Goal: Obtain resource: Download file/media

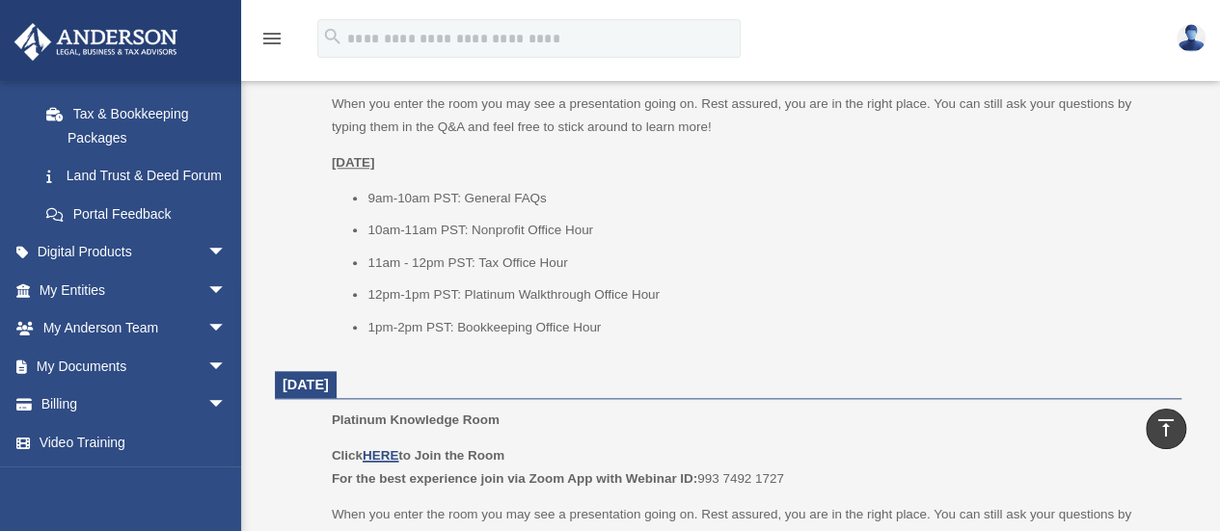
scroll to position [955, 0]
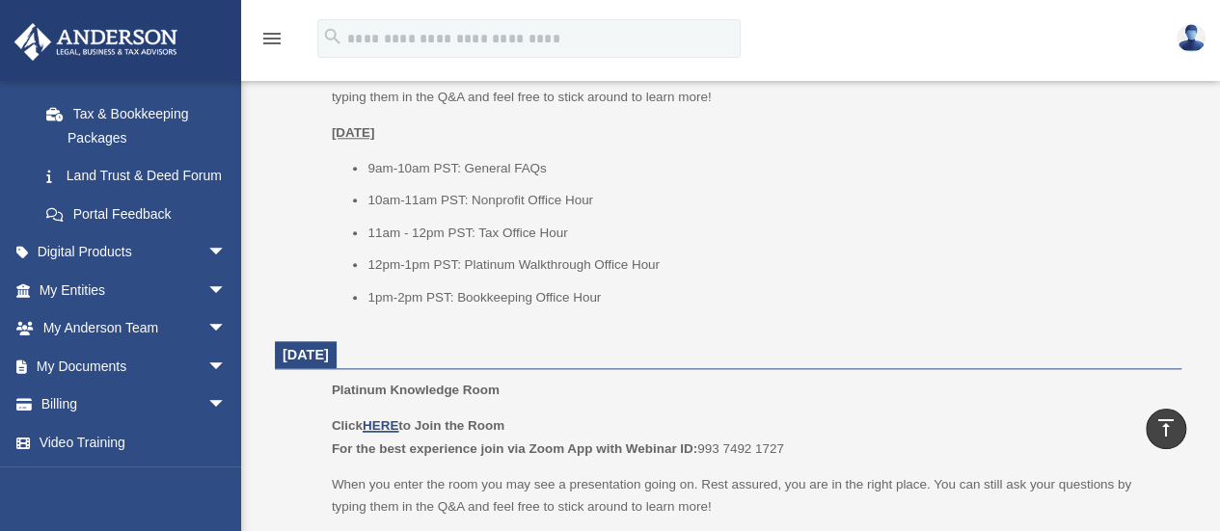
click at [131, 379] on link "My Documents arrow_drop_down" at bounding box center [135, 366] width 242 height 39
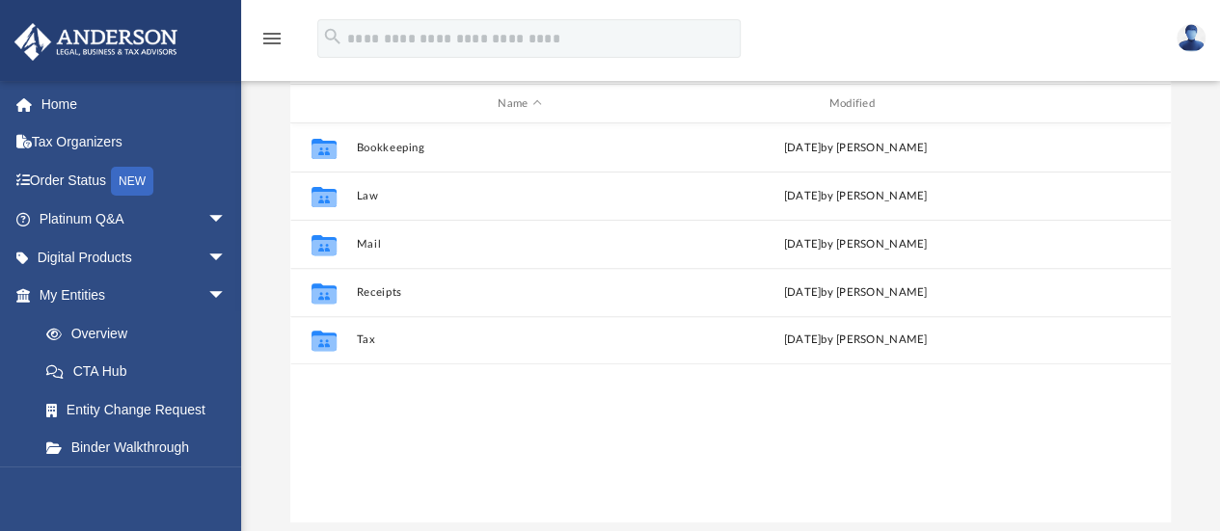
scroll to position [201, 0]
click at [376, 246] on button "Mail" at bounding box center [519, 246] width 327 height 13
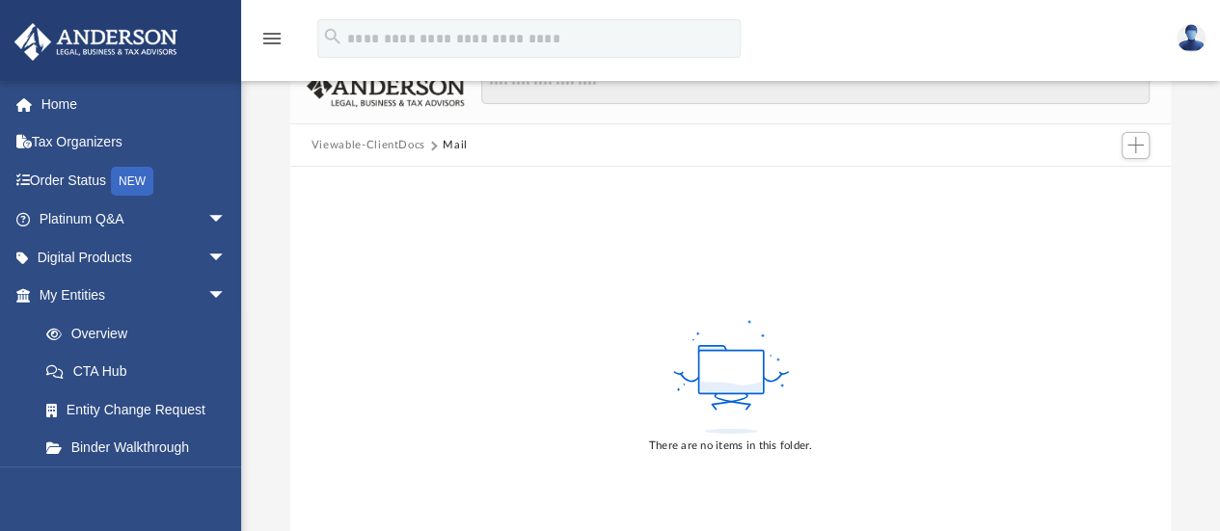
scroll to position [0, 0]
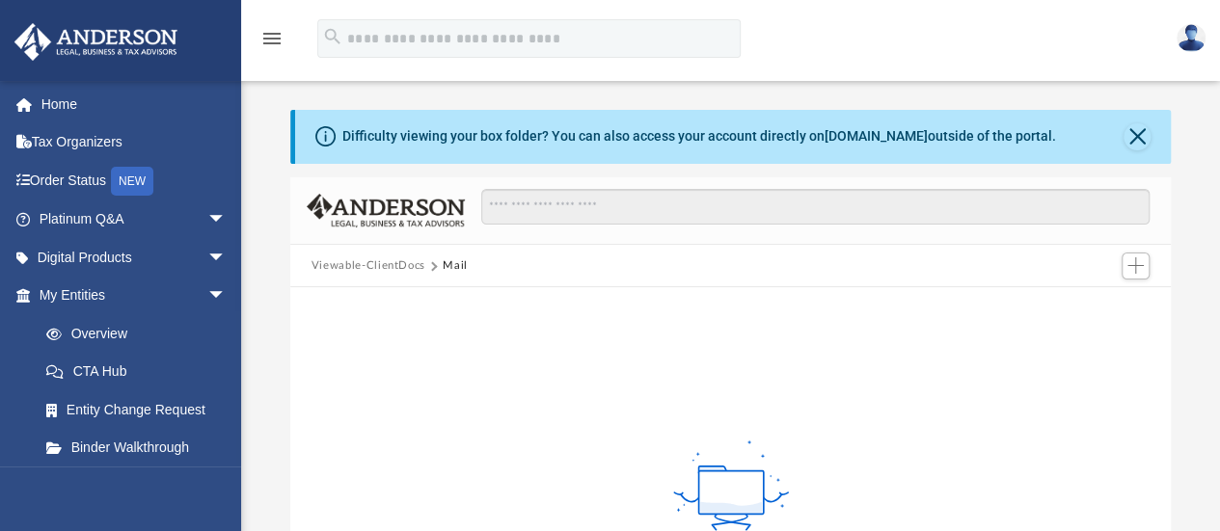
click at [380, 267] on button "Viewable-ClientDocs" at bounding box center [369, 266] width 114 height 17
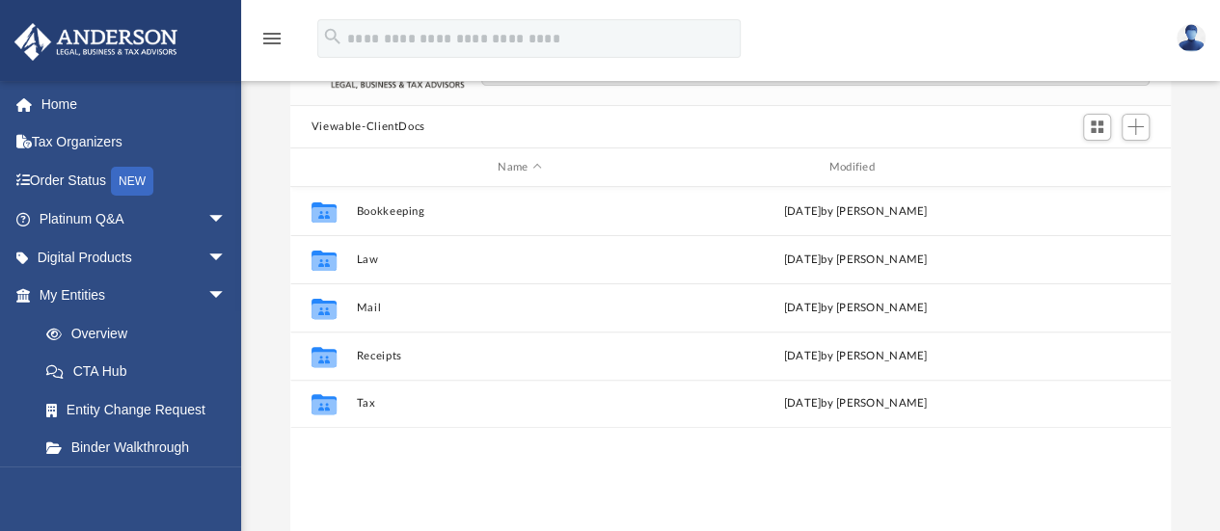
scroll to position [168, 0]
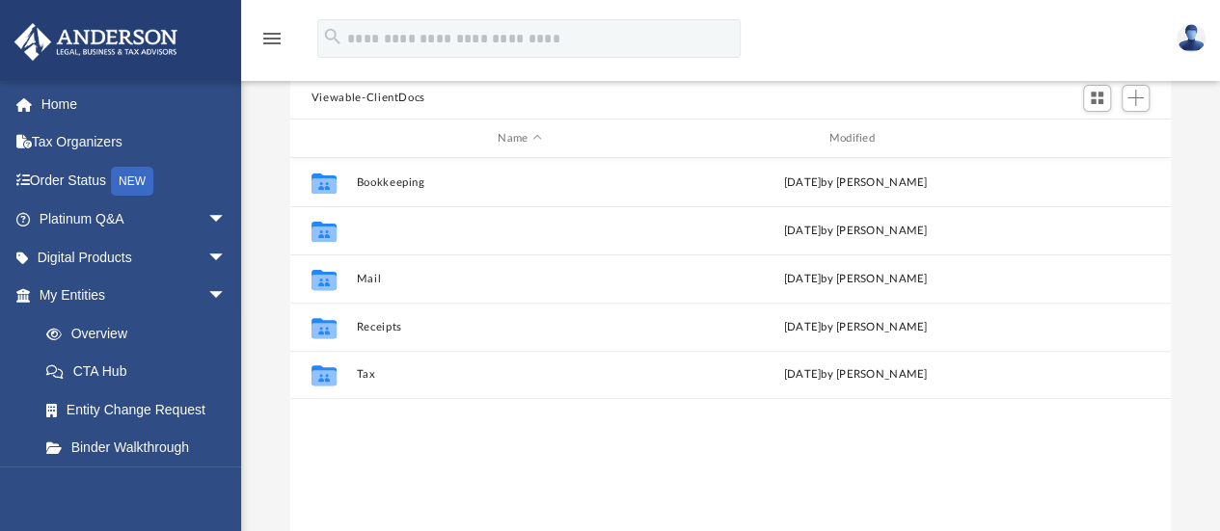
click at [367, 232] on button "Law" at bounding box center [519, 231] width 327 height 13
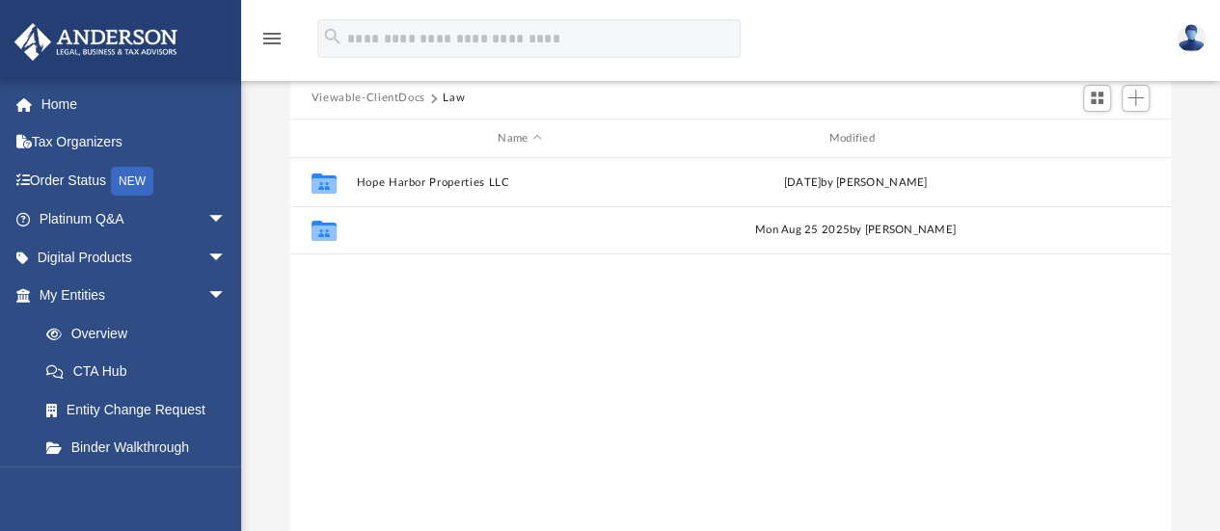
click at [392, 227] on button "Red Sand, Inc." at bounding box center [519, 231] width 327 height 13
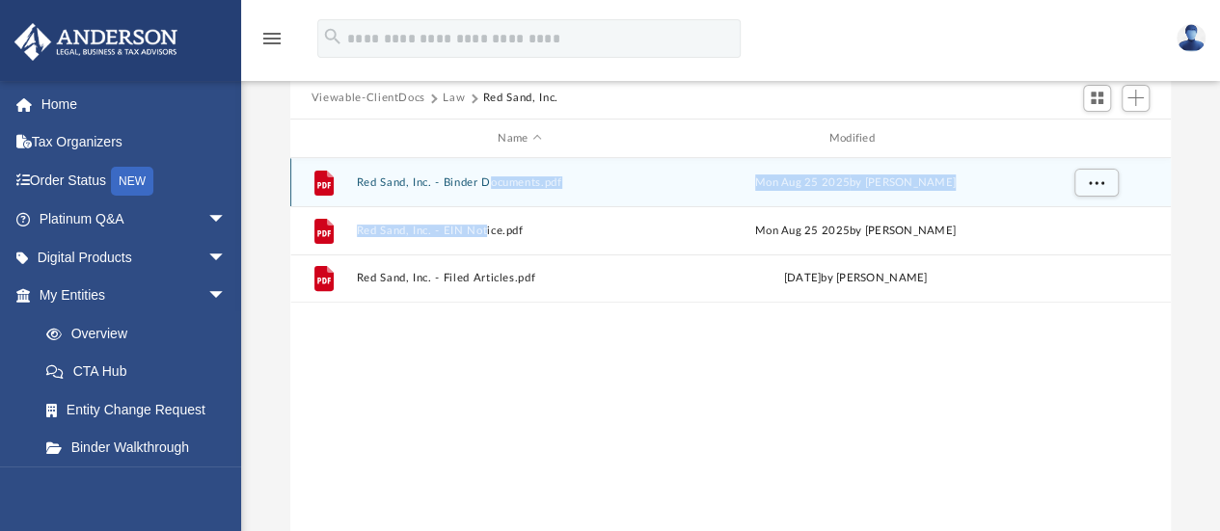
click at [478, 217] on div "File Red Sand, Inc. - Binder Documents.pdf Mon Aug 25 2025 by Tomas Diaz-Marin …" at bounding box center [730, 230] width 881 height 145
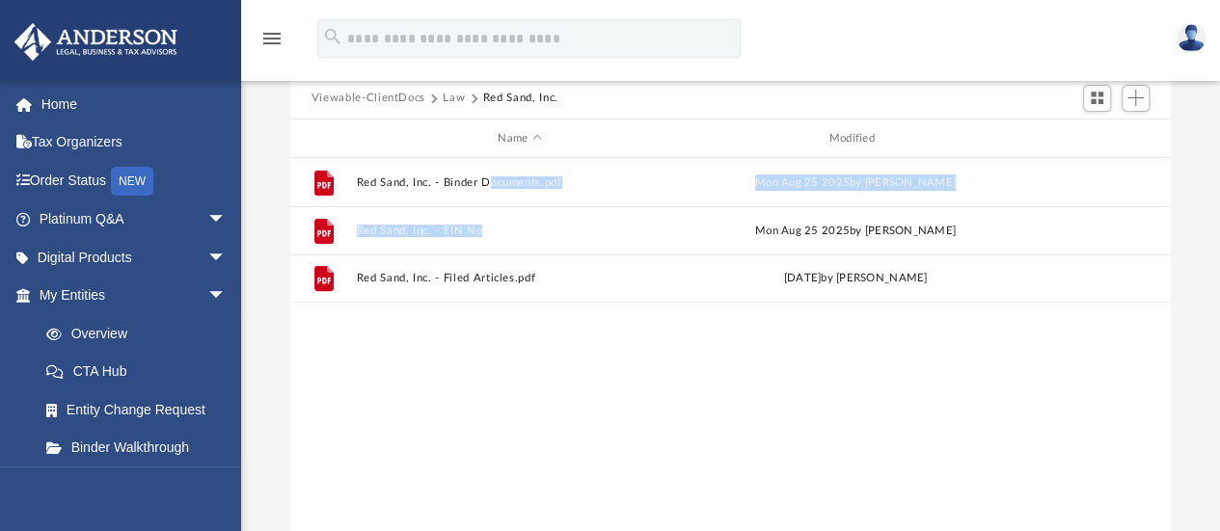
click at [475, 234] on button "Red Sand, Inc. - EIN Notice.pdf" at bounding box center [519, 231] width 327 height 13
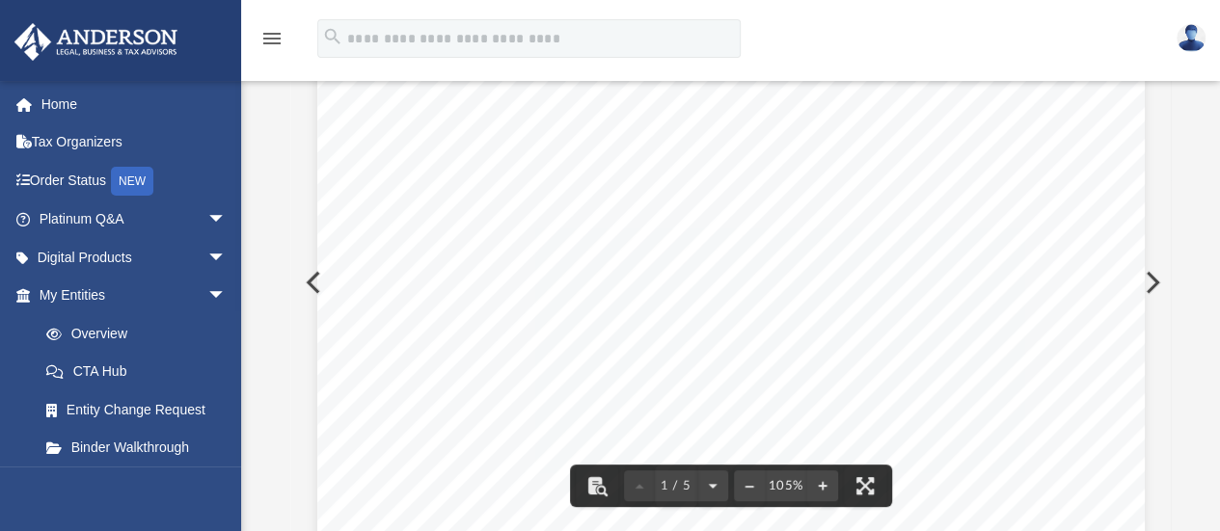
scroll to position [0, 0]
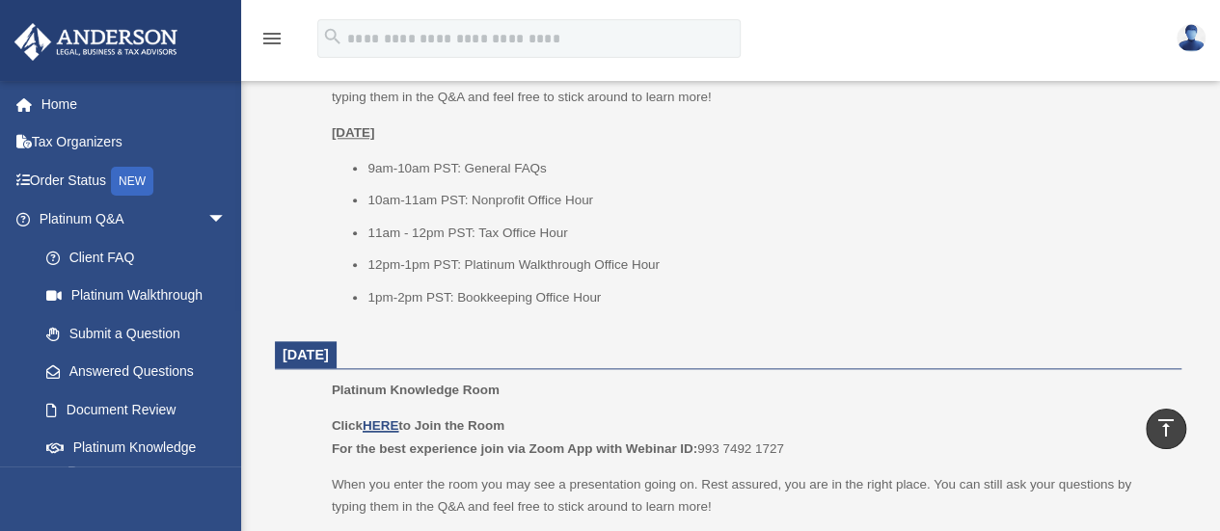
scroll to position [418, 0]
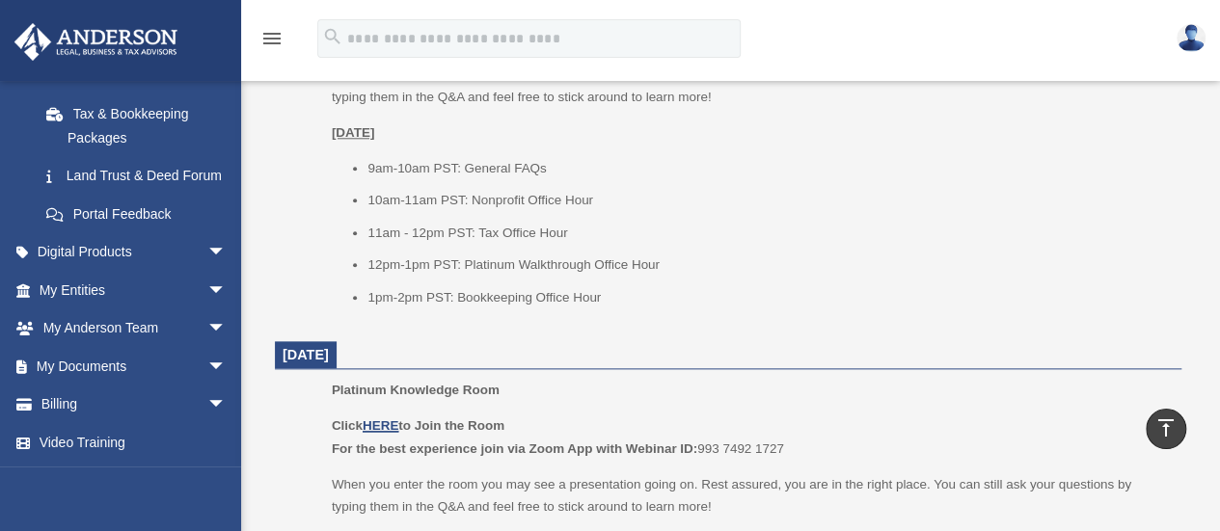
click at [88, 364] on link "My Documents arrow_drop_down" at bounding box center [135, 366] width 242 height 39
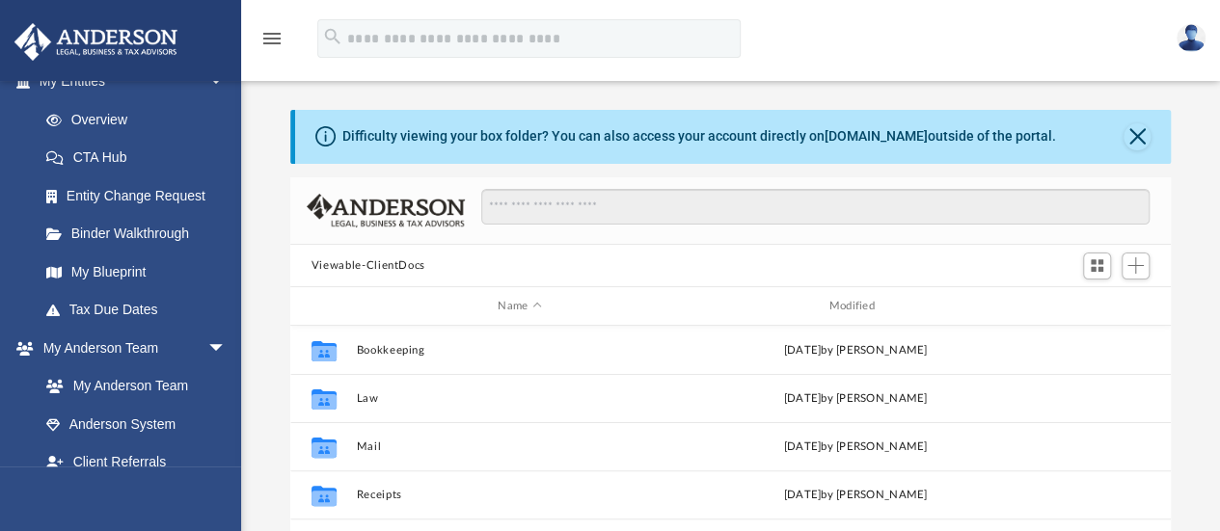
scroll to position [235, 0]
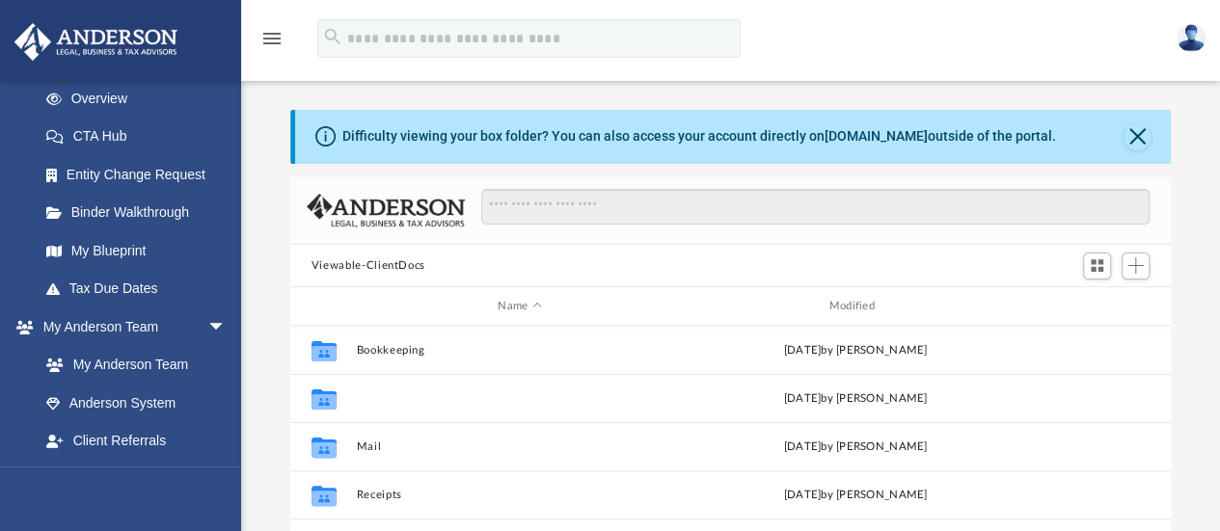
click at [363, 398] on button "Law" at bounding box center [519, 399] width 327 height 13
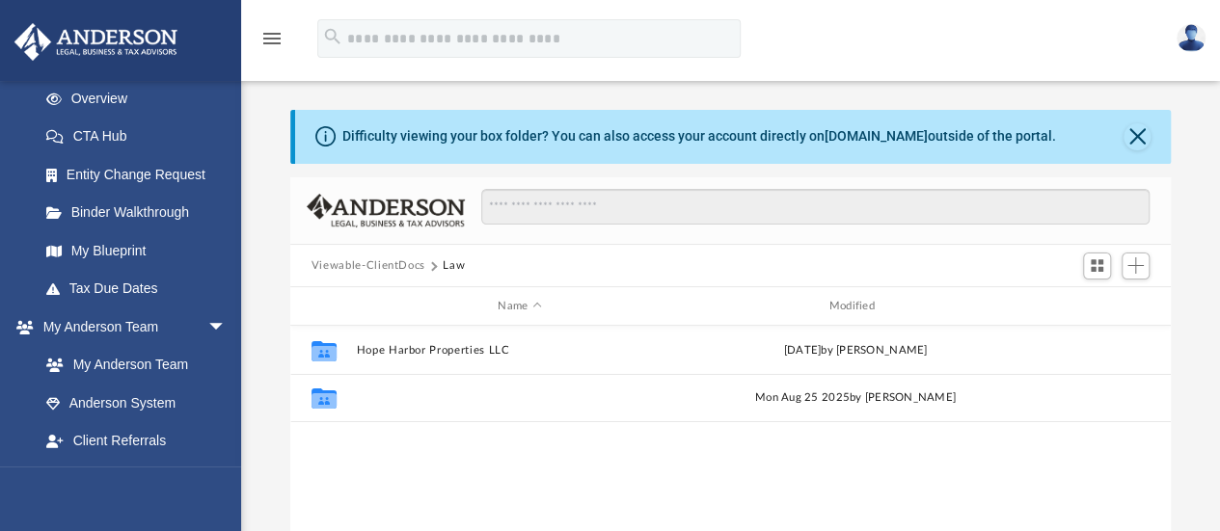
click at [382, 402] on button "Red Sand, Inc." at bounding box center [519, 399] width 327 height 13
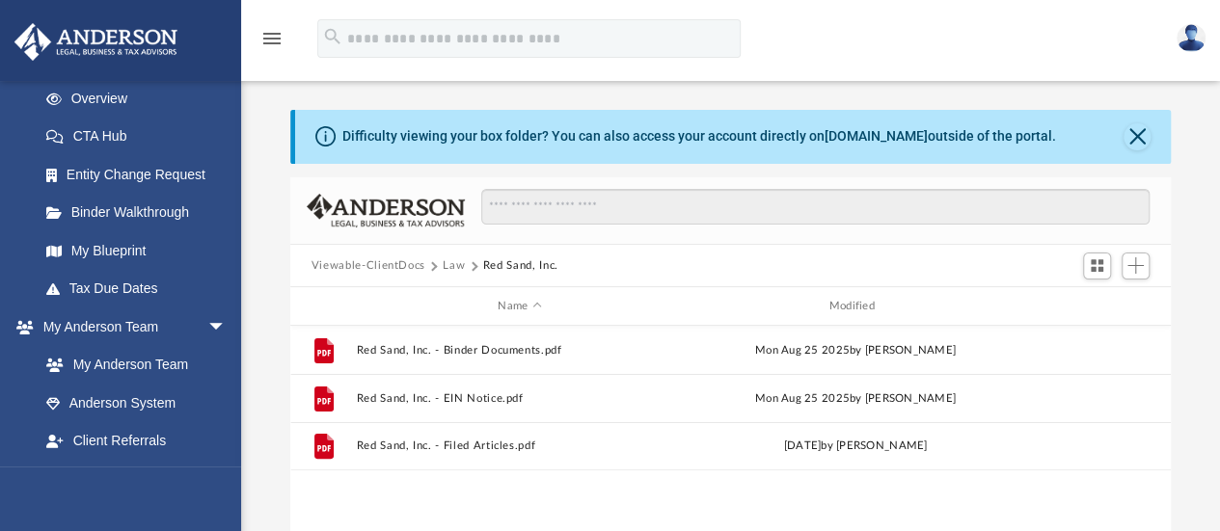
click at [1088, 400] on span "More options" at bounding box center [1095, 399] width 15 height 11
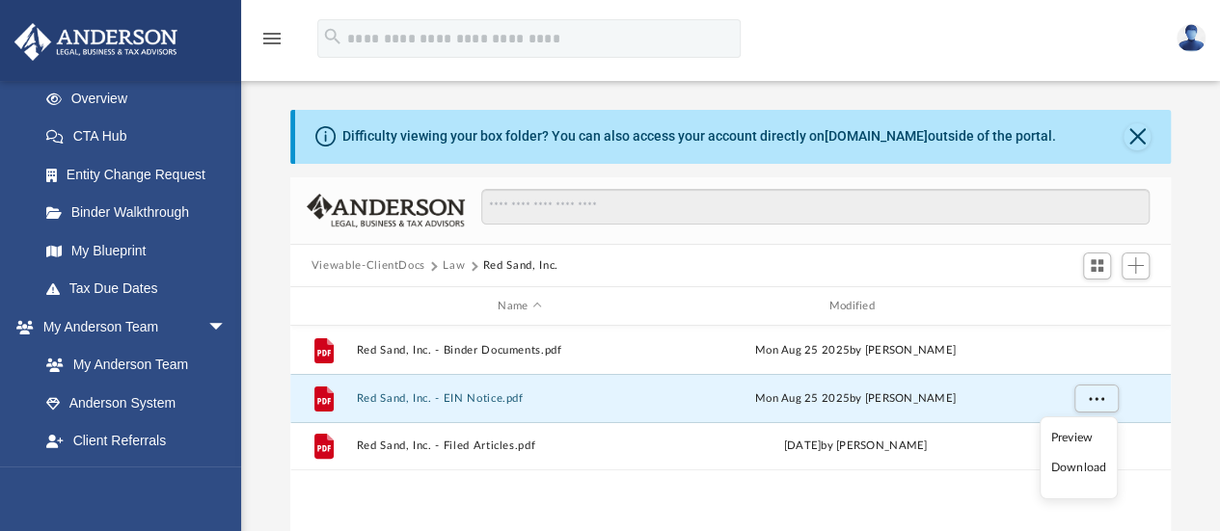
click at [1198, 352] on div "Difficulty viewing your box folder? You can also access your account directly o…" at bounding box center [730, 418] width 979 height 616
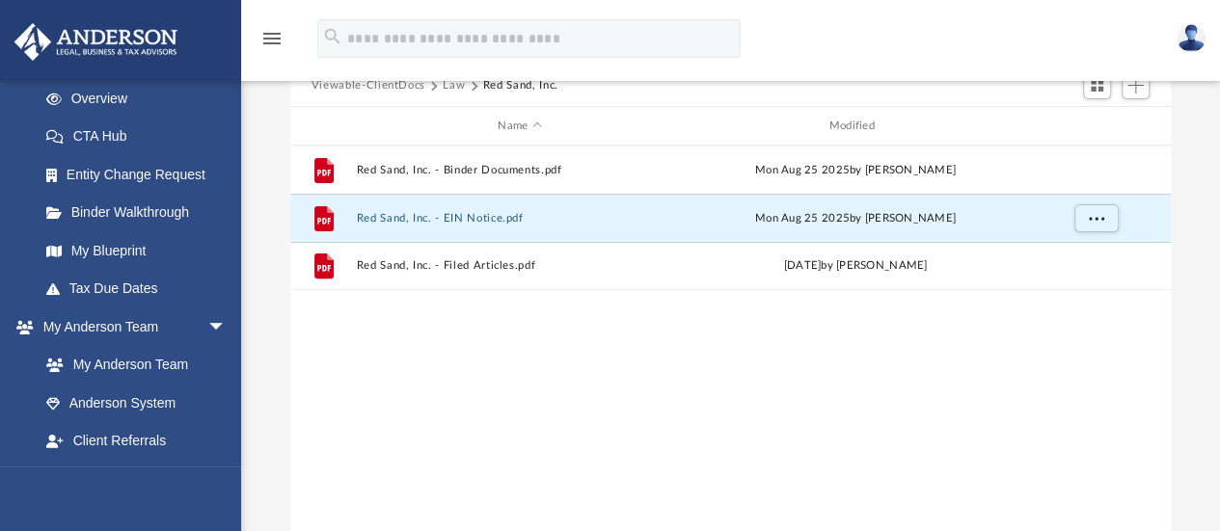
scroll to position [210, 0]
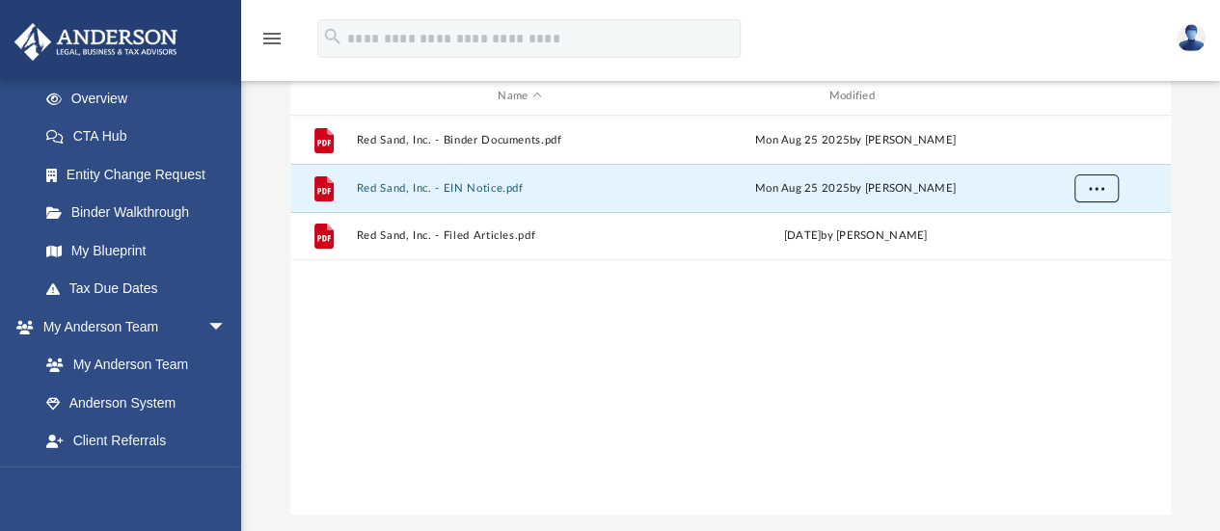
click at [1101, 195] on button "More options" at bounding box center [1096, 189] width 44 height 29
click at [1076, 257] on li "Download" at bounding box center [1078, 258] width 56 height 20
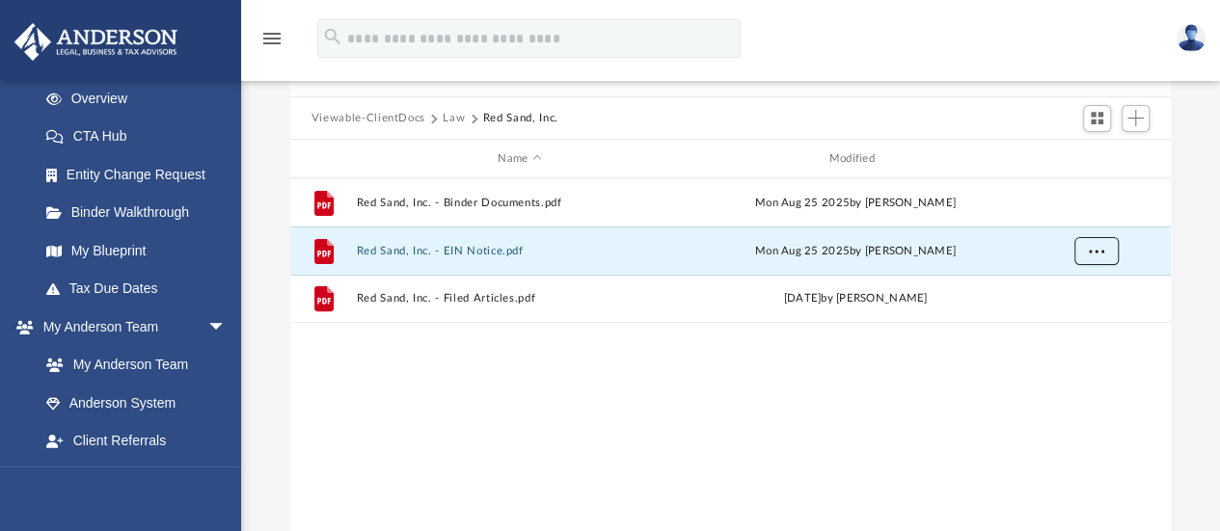
scroll to position [143, 0]
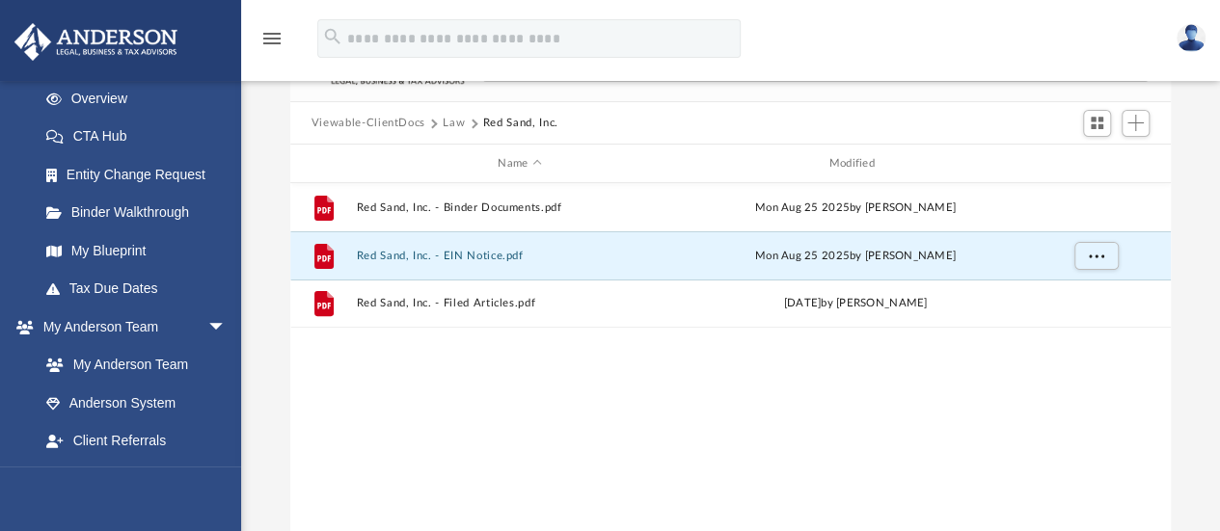
click at [1094, 305] on span "More options" at bounding box center [1095, 303] width 15 height 11
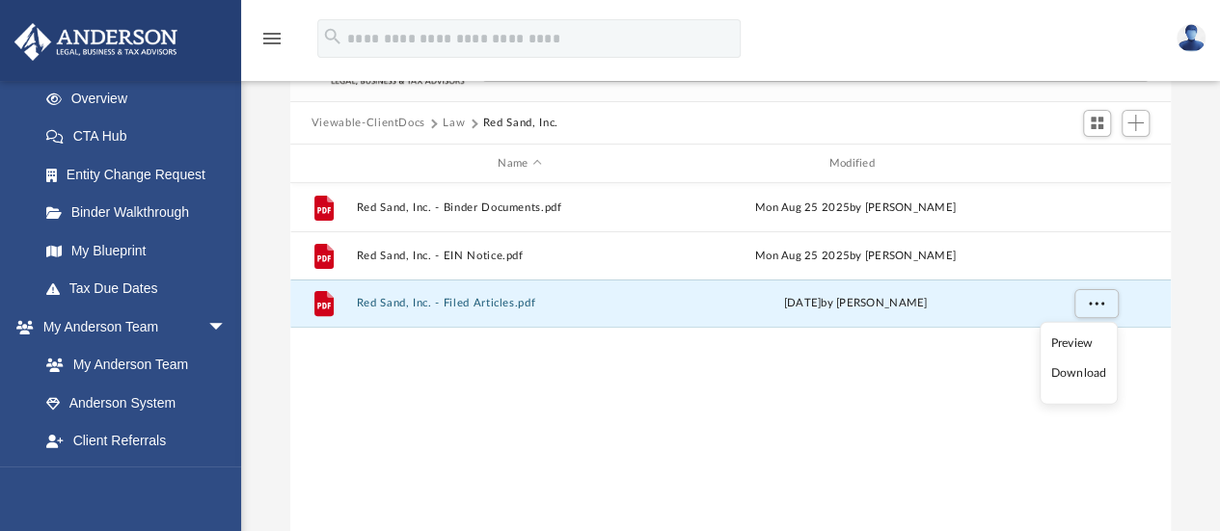
click at [1069, 373] on li "Download" at bounding box center [1078, 374] width 56 height 20
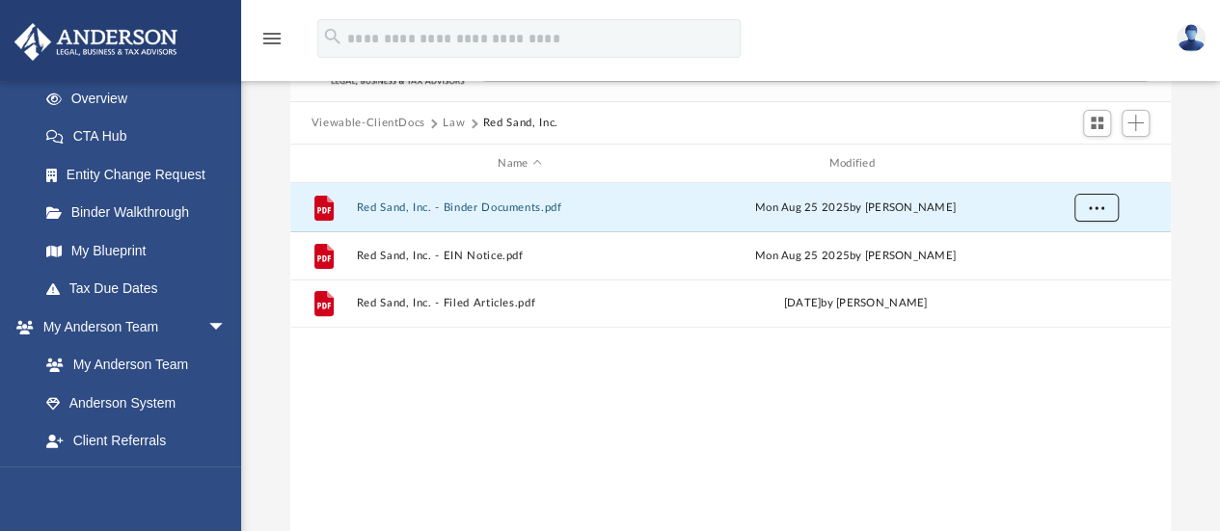
click at [1105, 210] on button "More options" at bounding box center [1096, 208] width 44 height 29
click at [1083, 282] on li "Download" at bounding box center [1078, 277] width 56 height 20
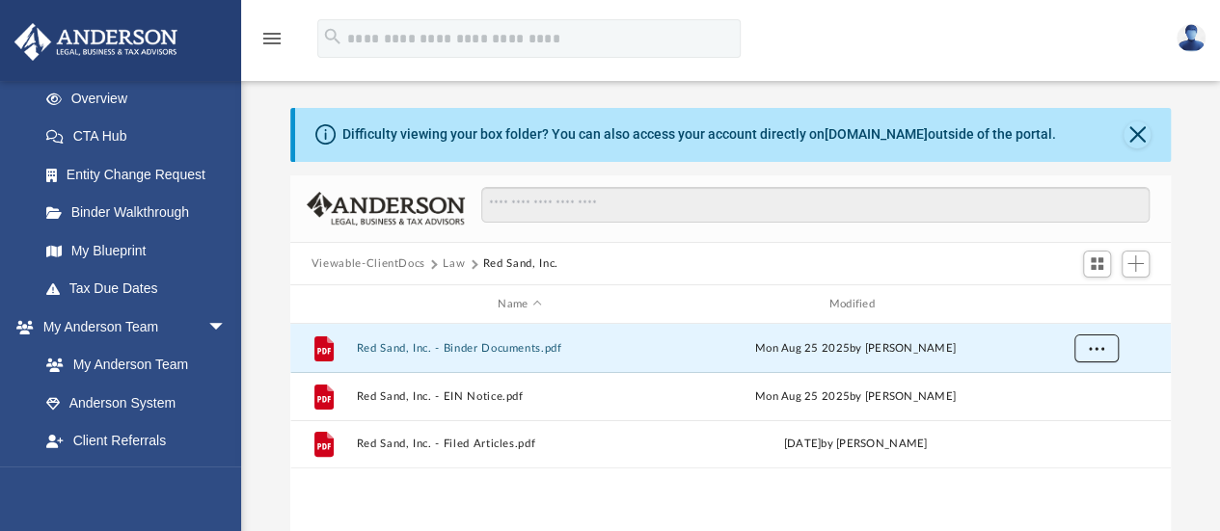
scroll to position [0, 0]
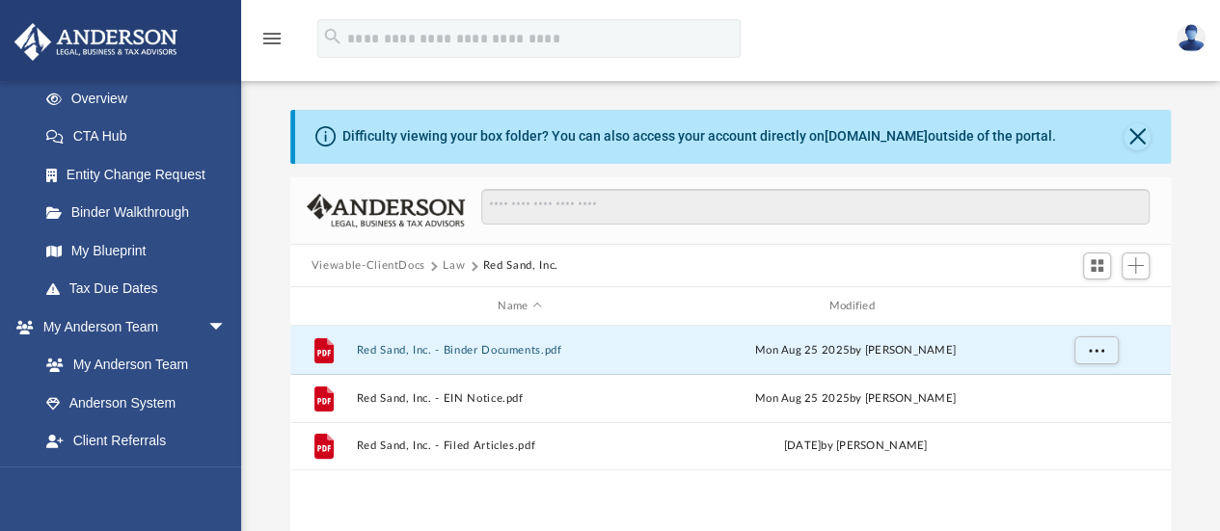
click at [451, 266] on button "Law" at bounding box center [454, 266] width 22 height 17
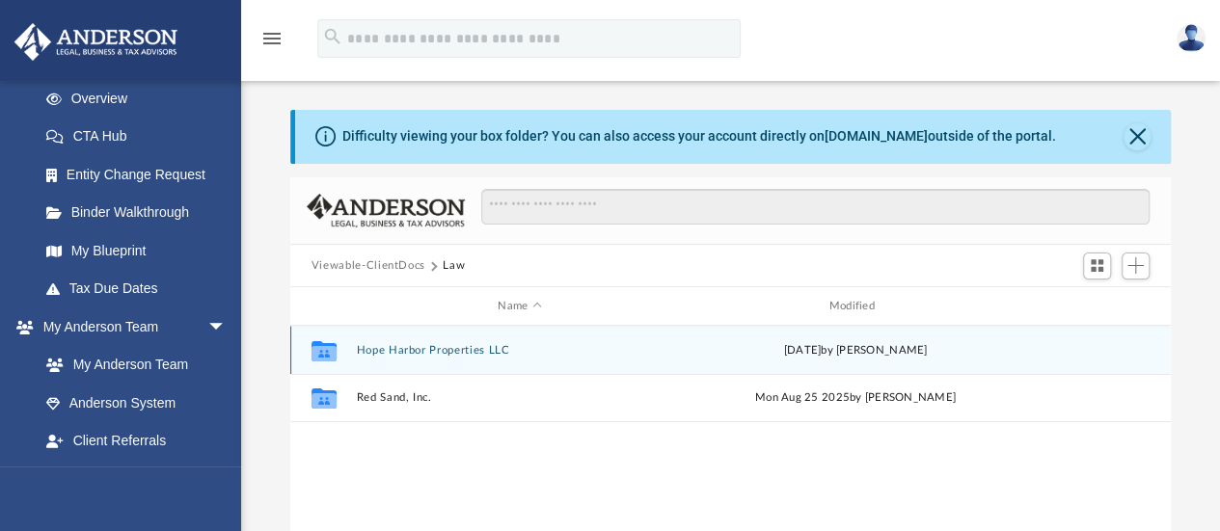
click at [417, 364] on div "Collaborated Folder Hope Harbor Properties LLC [DATE] by [PERSON_NAME]" at bounding box center [730, 350] width 881 height 48
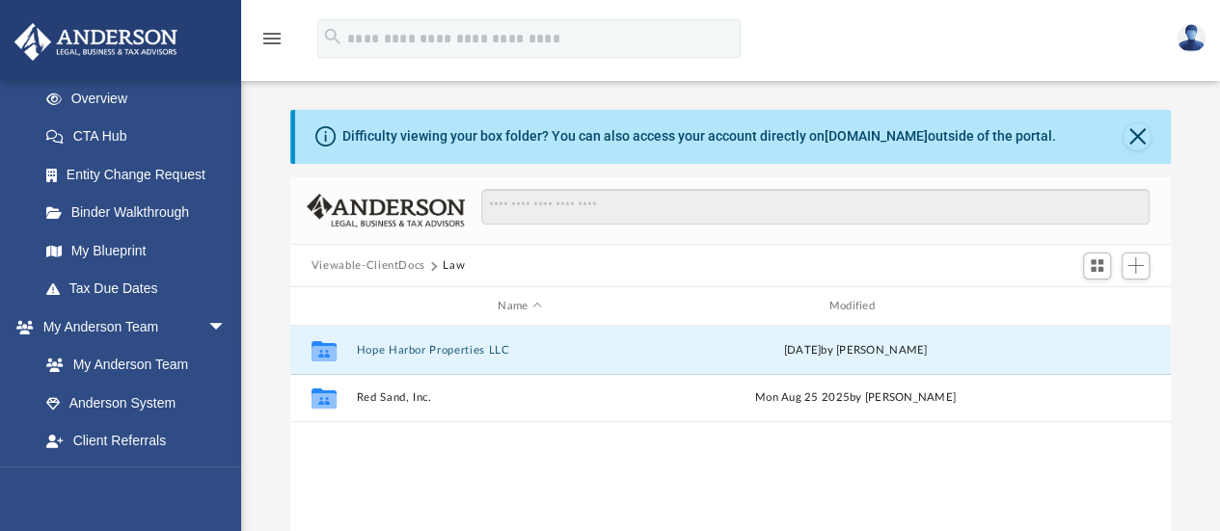
click at [447, 351] on button "Hope Harbor Properties LLC" at bounding box center [519, 350] width 327 height 13
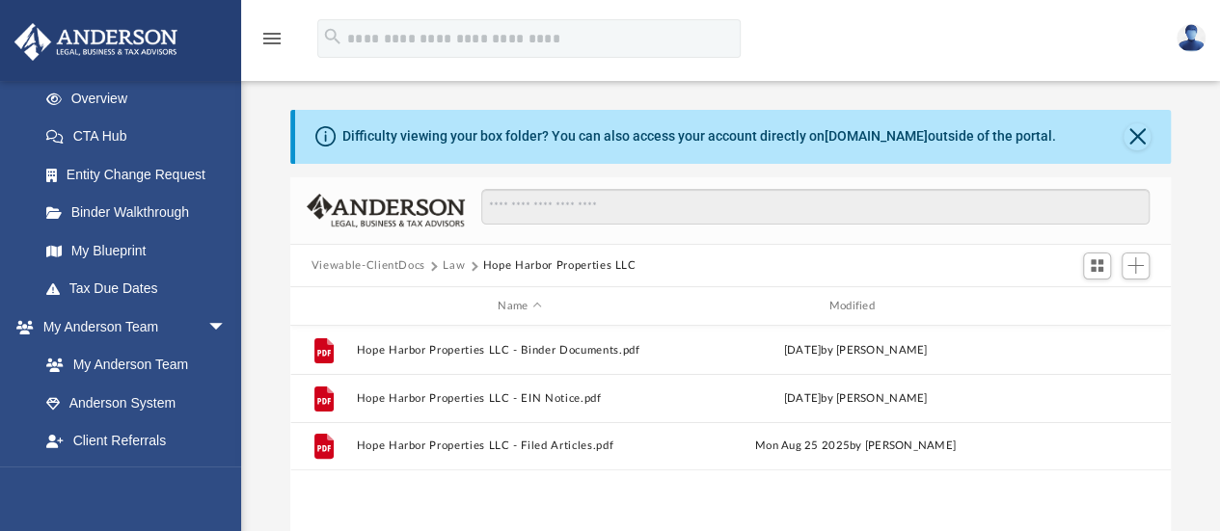
click at [1103, 347] on span "More options" at bounding box center [1095, 350] width 15 height 11
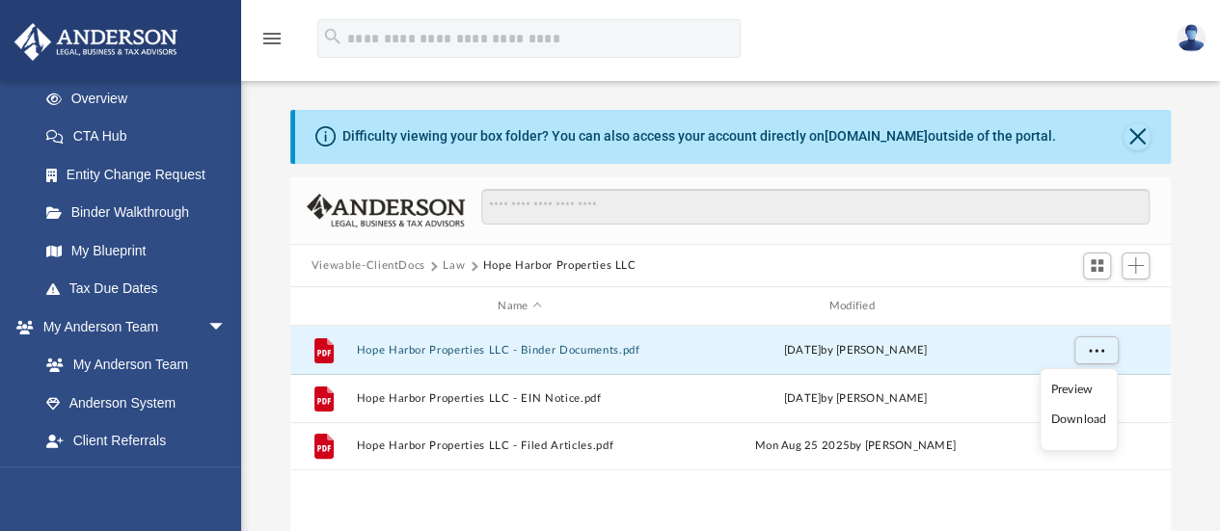
click at [511, 348] on button "Hope Harbor Properties LLC - Binder Documents.pdf" at bounding box center [519, 350] width 327 height 13
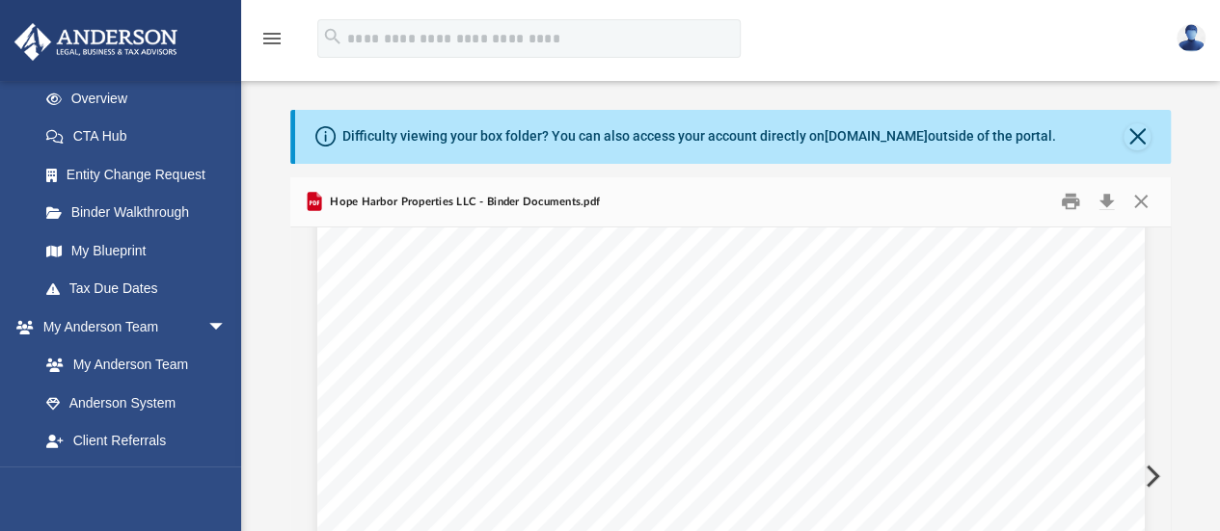
click at [1046, 335] on div "Membership Interest Certificate This Section will contain copies of all members…" at bounding box center [731, 12] width 828 height 1071
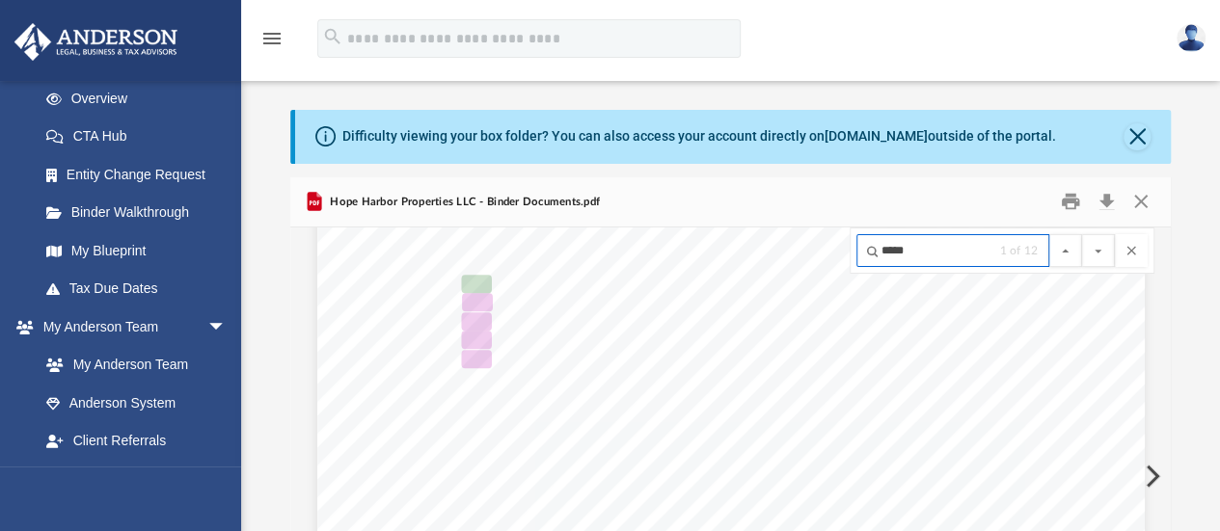
scroll to position [11569, 0]
type input "*****"
click at [1097, 248] on button "File preview" at bounding box center [1098, 250] width 33 height 33
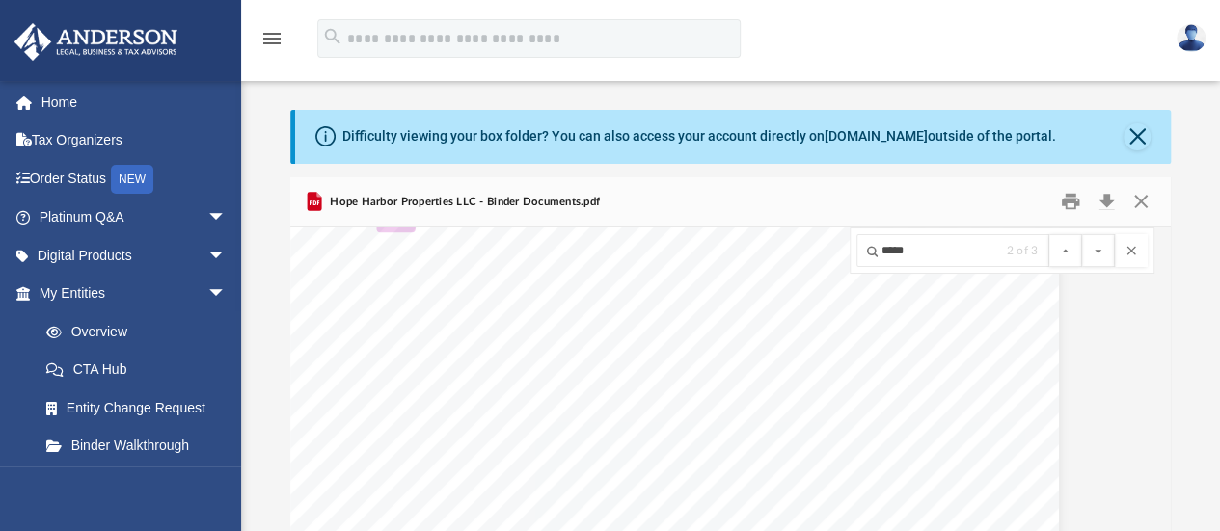
scroll to position [0, 0]
click at [78, 115] on link "Home" at bounding box center [135, 104] width 242 height 39
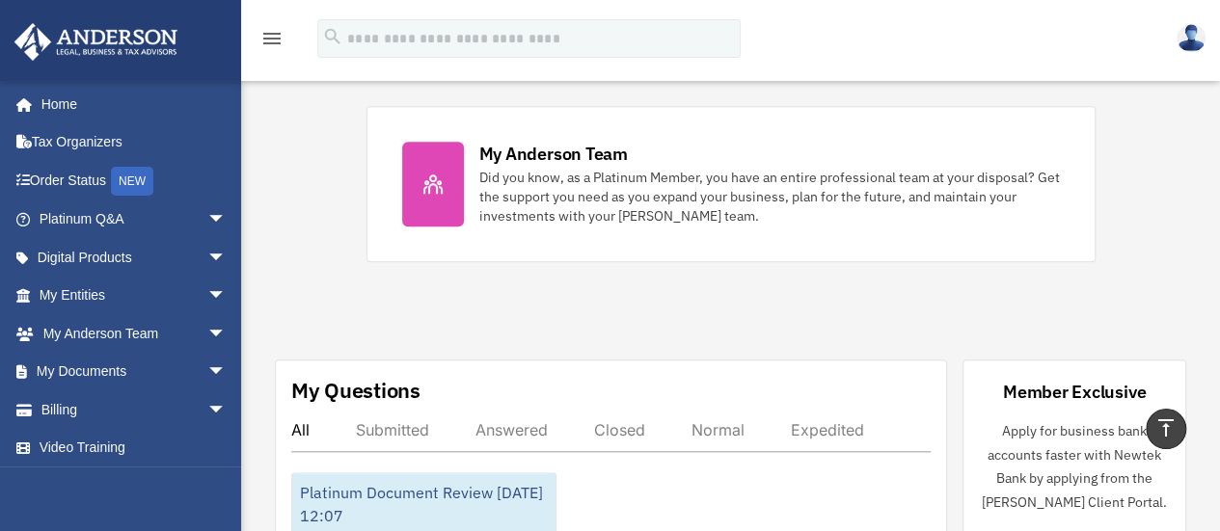
scroll to position [833, 0]
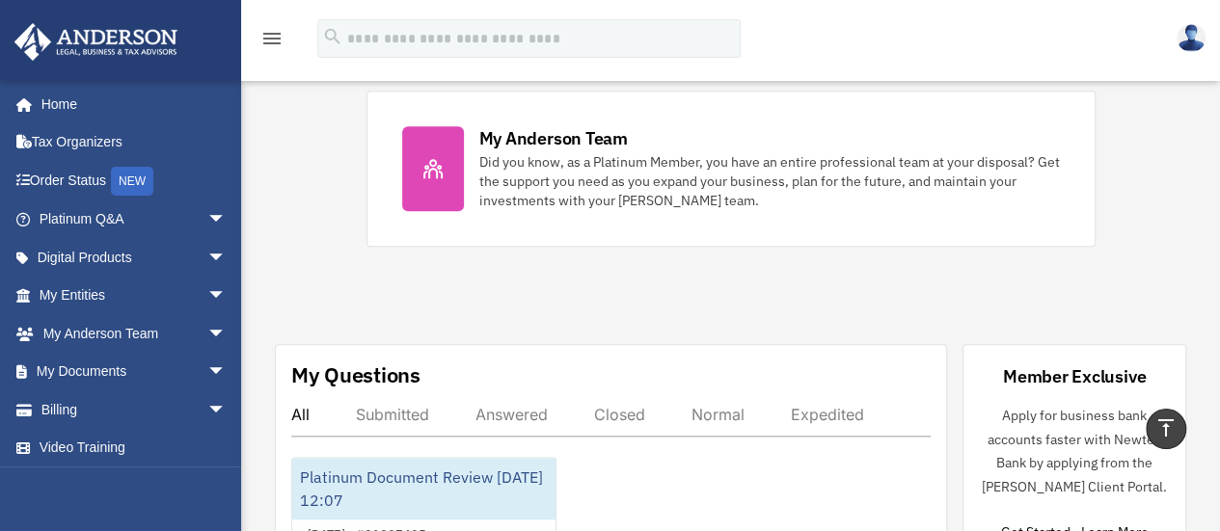
click at [558, 168] on div "Did you know, as a Platinum Member, you have an entire professional team at you…" at bounding box center [769, 181] width 581 height 58
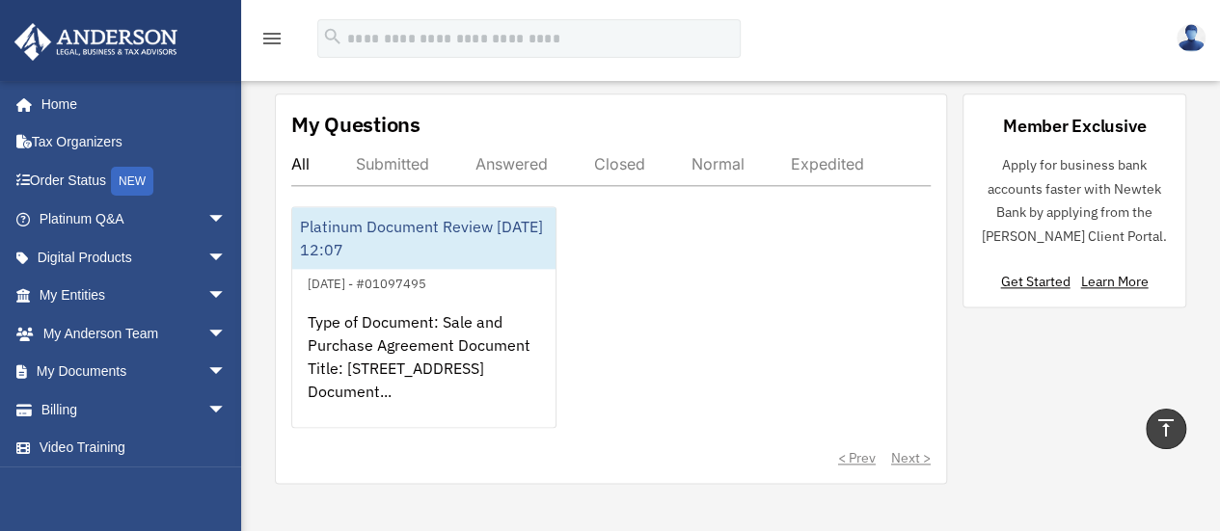
scroll to position [1101, 0]
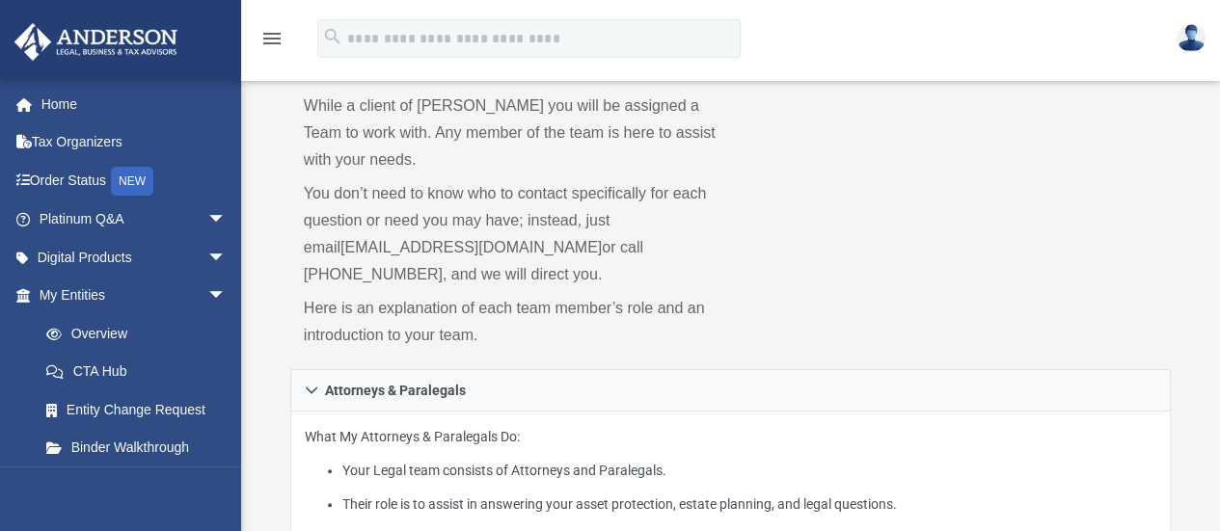
scroll to position [123, 0]
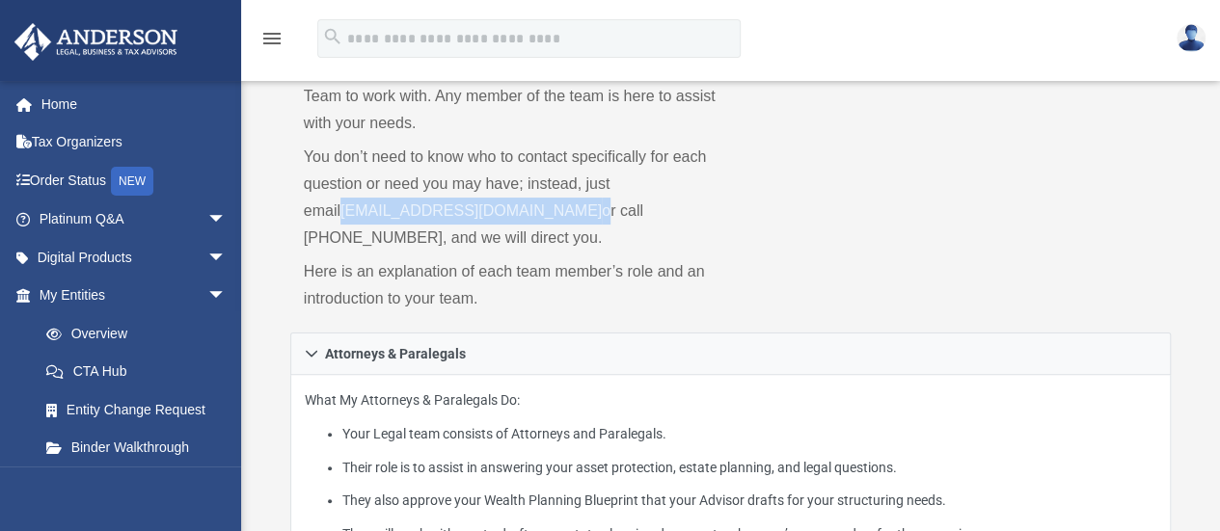
drag, startPoint x: 534, startPoint y: 213, endPoint x: 309, endPoint y: 211, distance: 225.7
click at [309, 211] on p "You don’t need to know who to contact specifically for each question or need yo…" at bounding box center [511, 198] width 414 height 108
copy p "myteam@andersonadvisors.com"
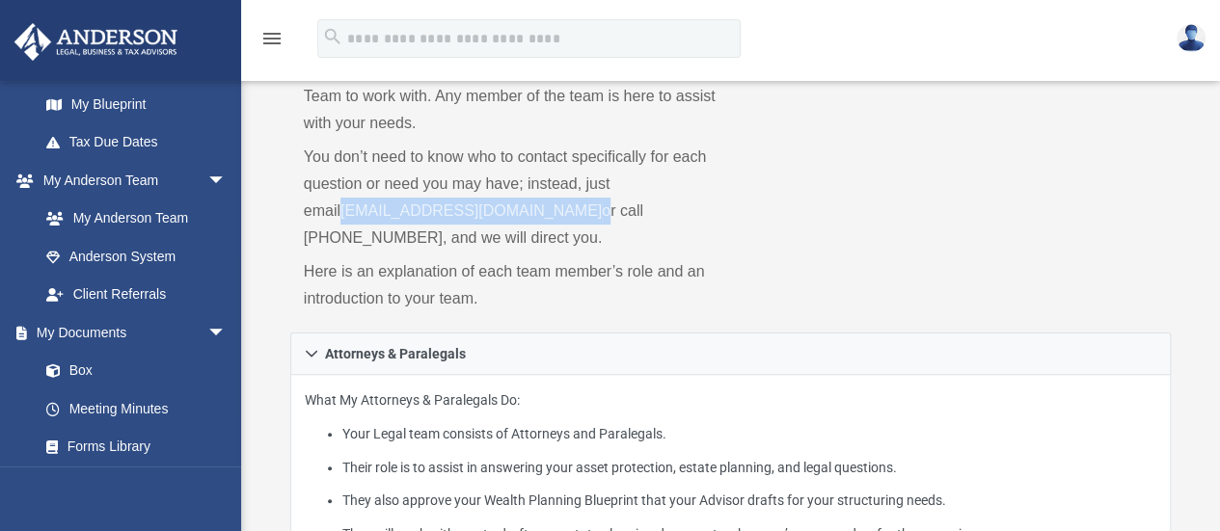
scroll to position [395, 0]
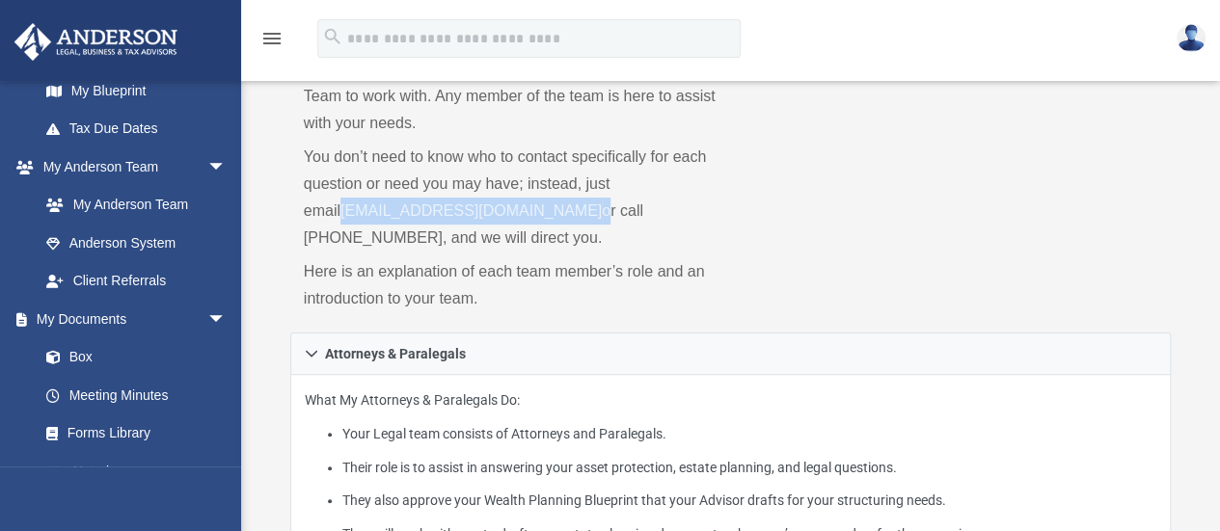
click at [73, 344] on link "Box" at bounding box center [131, 358] width 209 height 39
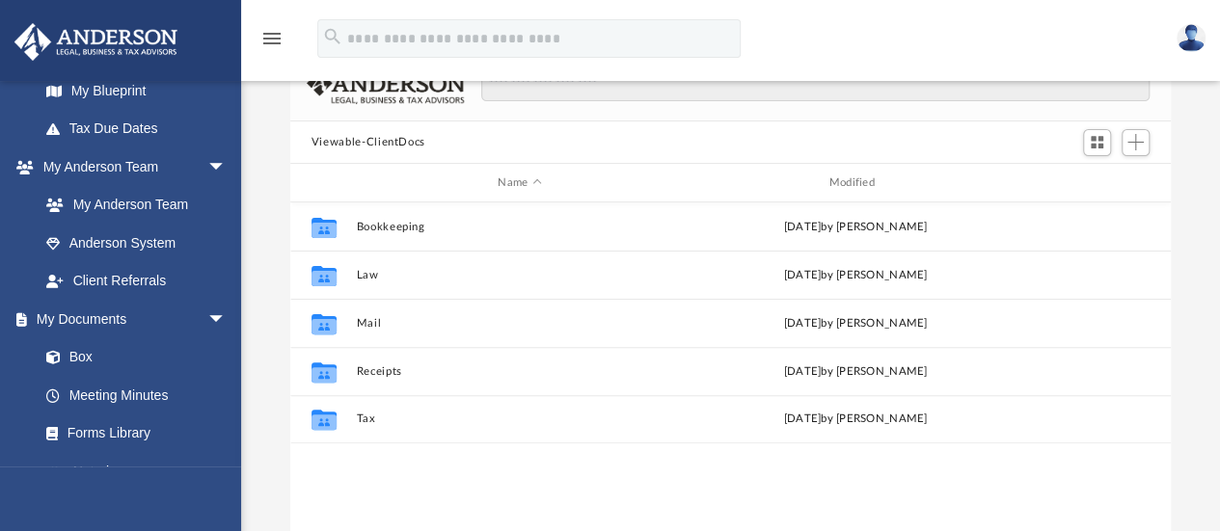
scroll to position [423, 866]
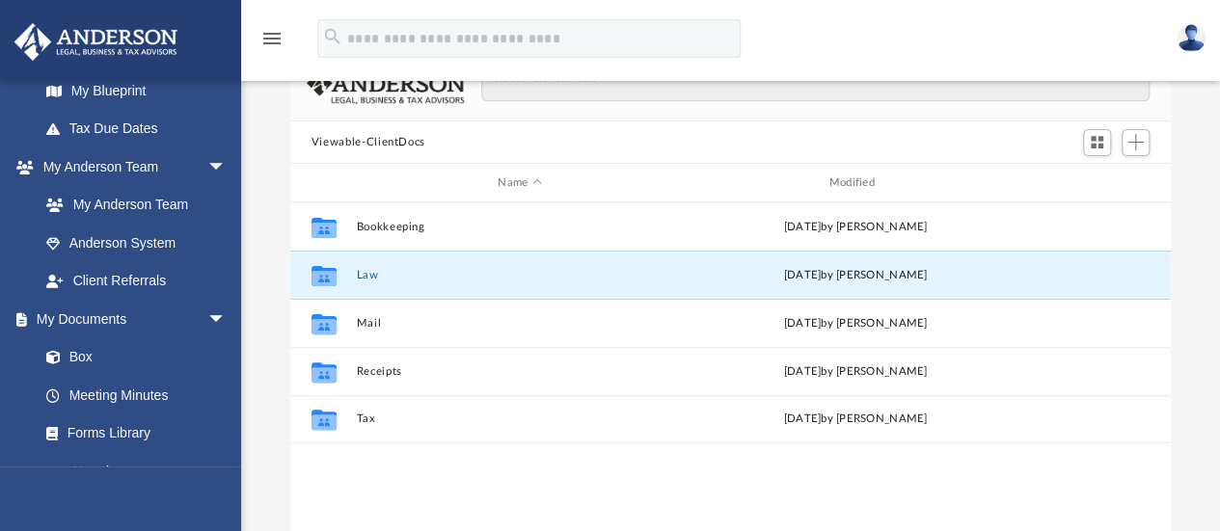
click at [374, 272] on button "Law" at bounding box center [519, 275] width 327 height 13
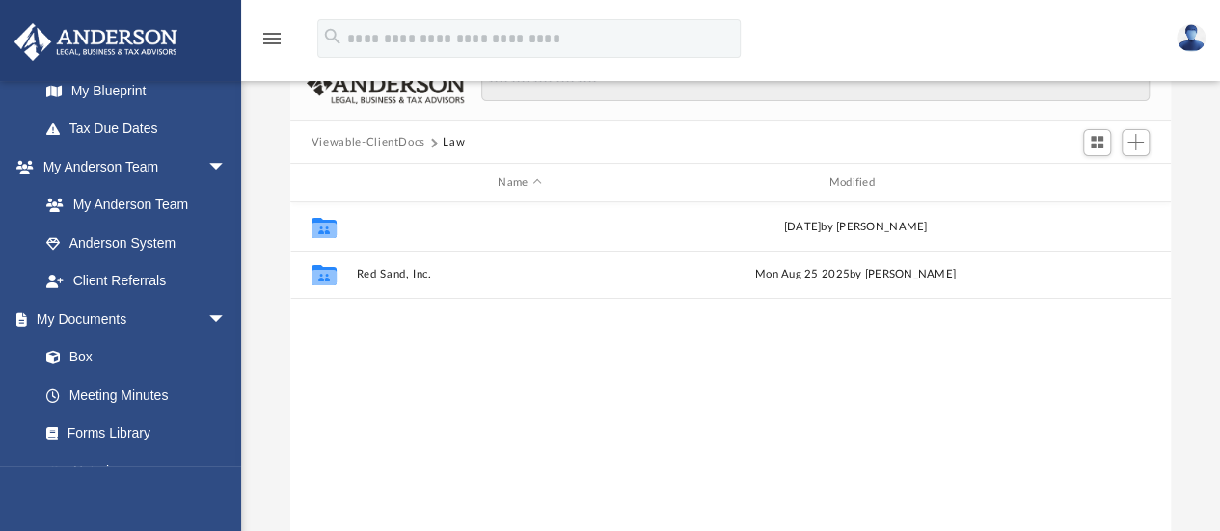
click at [438, 231] on button "Hope Harbor Properties LLC" at bounding box center [519, 227] width 327 height 13
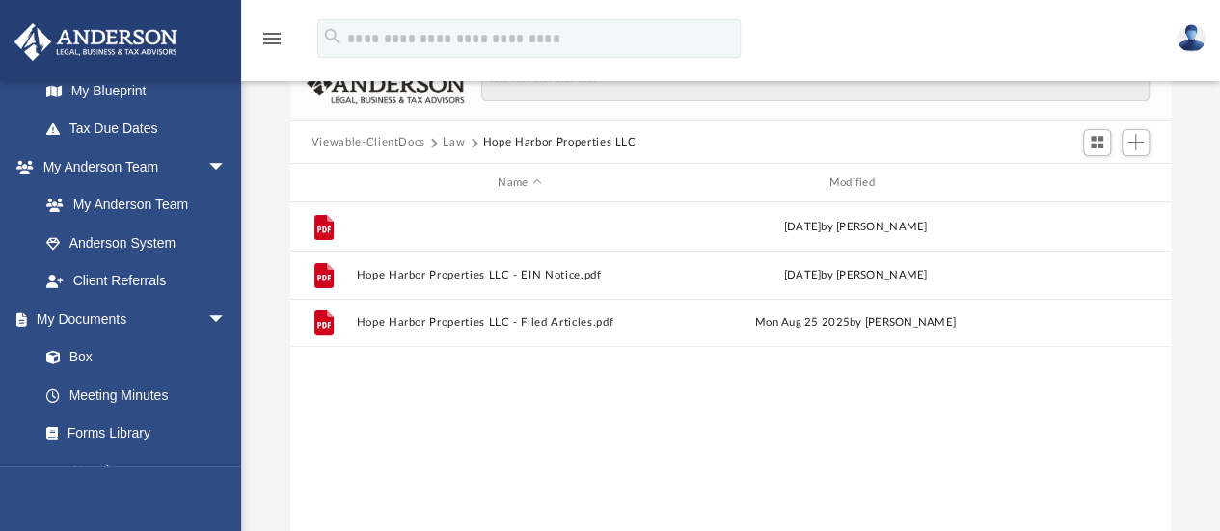
click at [586, 231] on button "Hope Harbor Properties LLC - Binder Documents.pdf" at bounding box center [519, 227] width 327 height 13
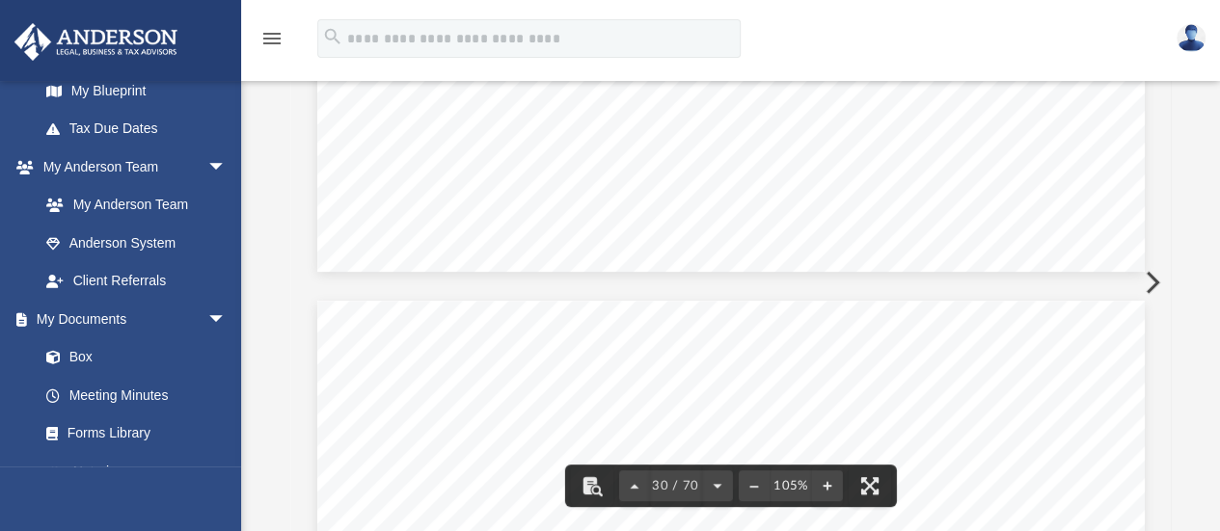
scroll to position [32744, 0]
click at [590, 491] on button "File preview" at bounding box center [591, 486] width 42 height 42
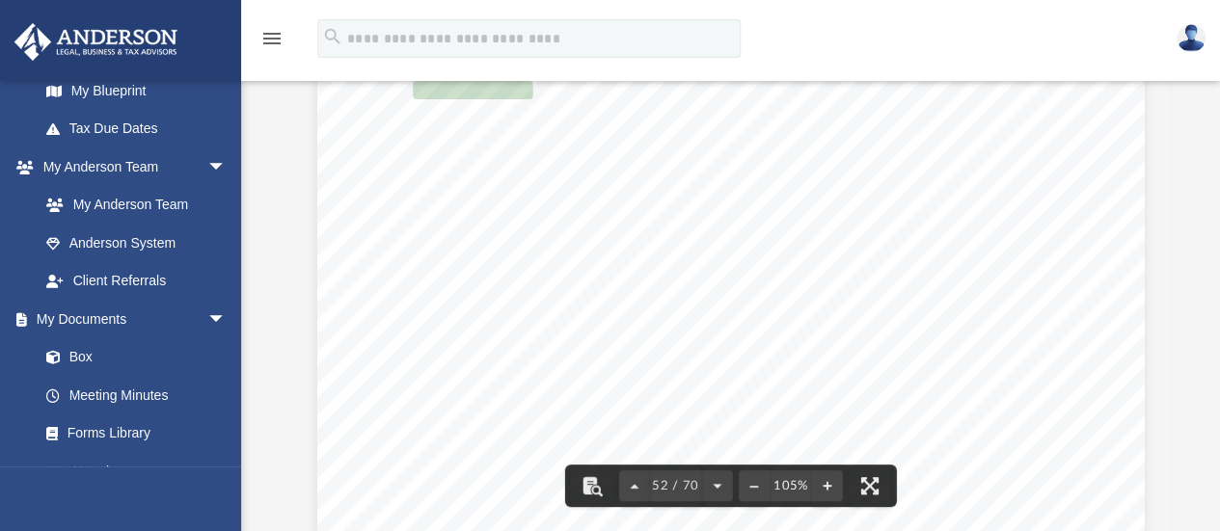
type input "****"
click at [1082, 41] on button "File preview" at bounding box center [1098, 57] width 33 height 33
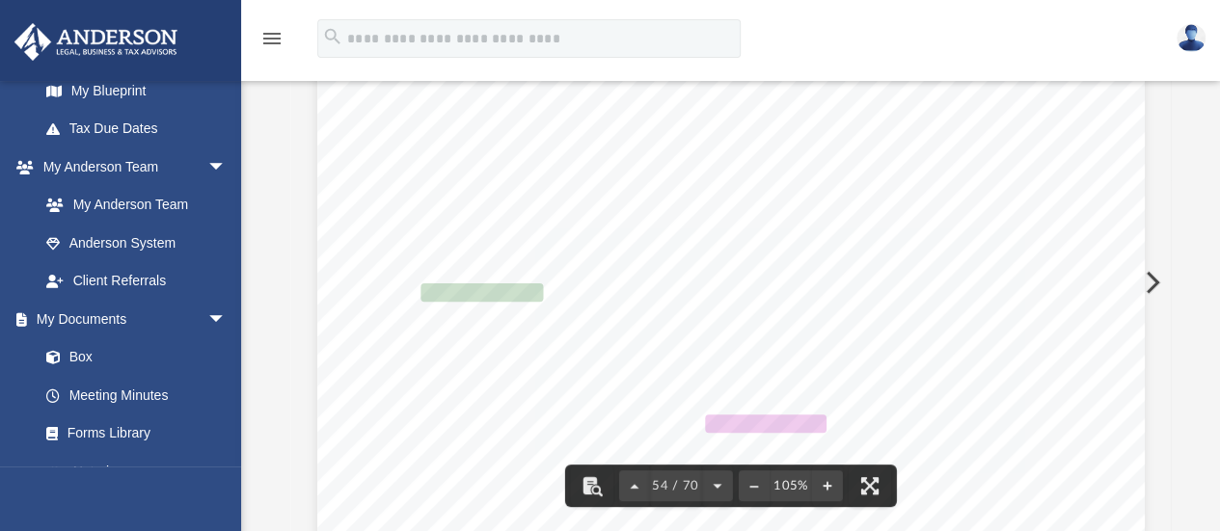
scroll to position [58294, 0]
click at [593, 491] on button "File preview" at bounding box center [591, 486] width 42 height 42
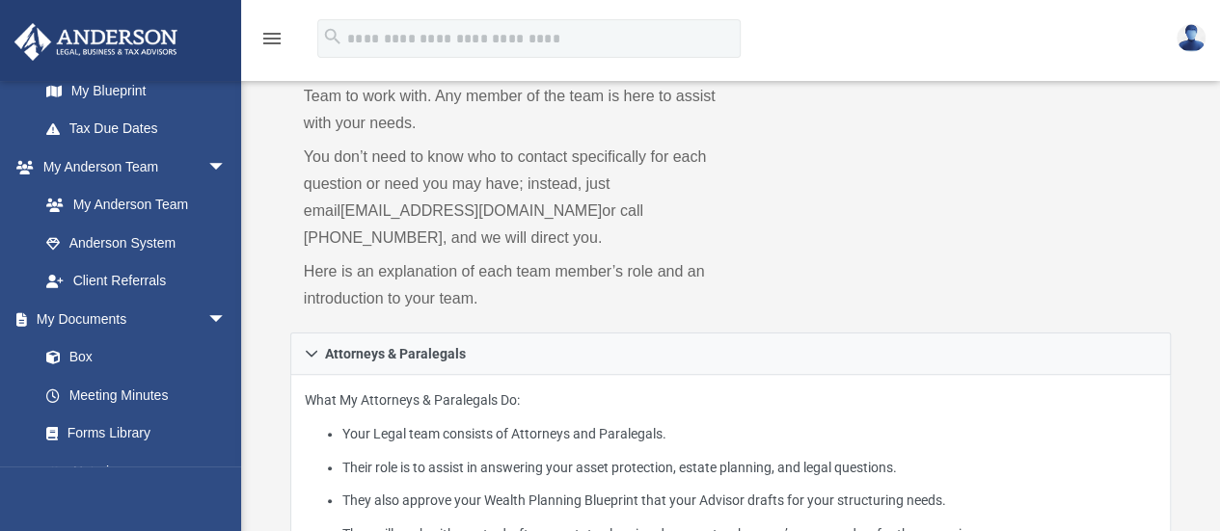
click at [148, 366] on link "Box" at bounding box center [131, 358] width 209 height 39
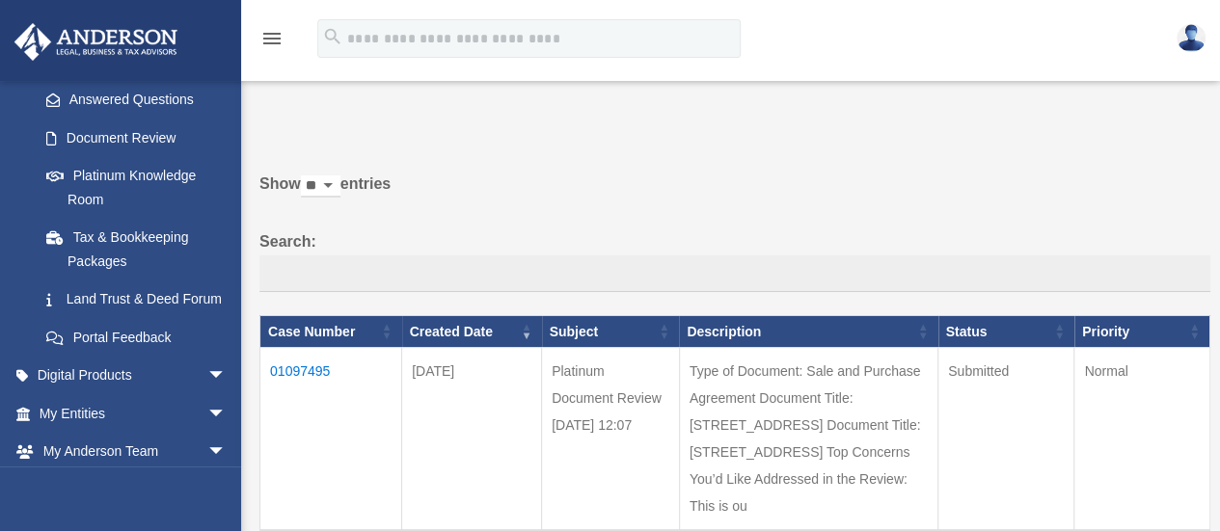
scroll to position [418, 0]
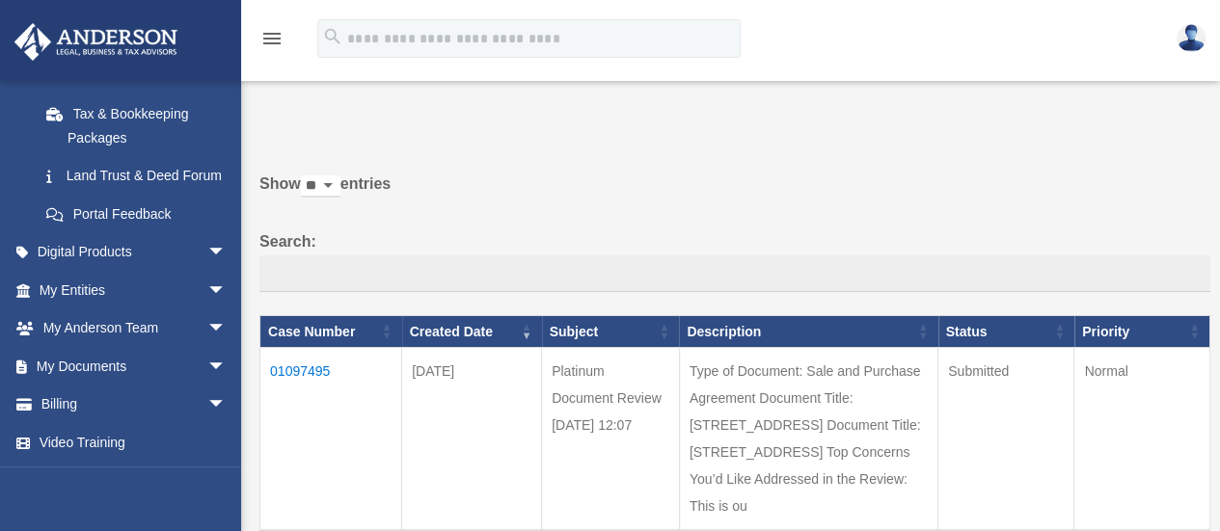
click at [77, 367] on link "My Documents arrow_drop_down" at bounding box center [135, 366] width 242 height 39
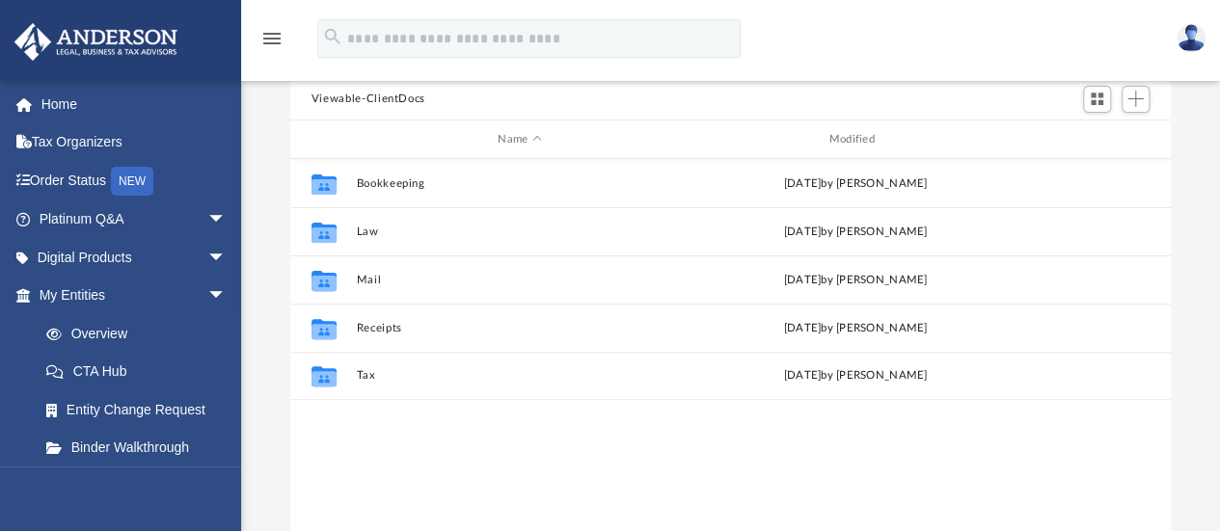
scroll to position [203, 0]
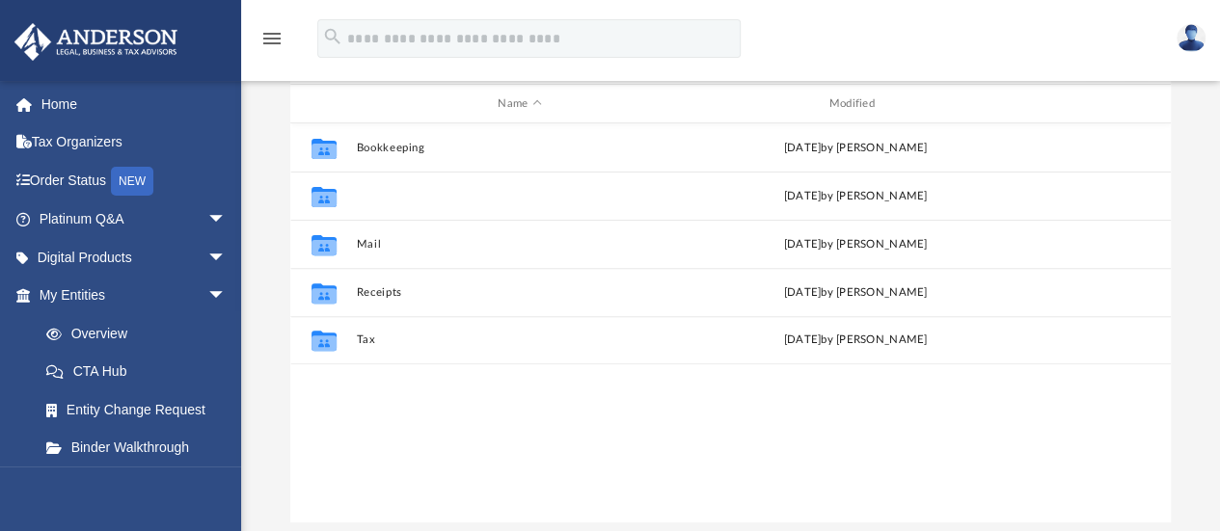
click at [370, 196] on button "Law" at bounding box center [519, 196] width 327 height 13
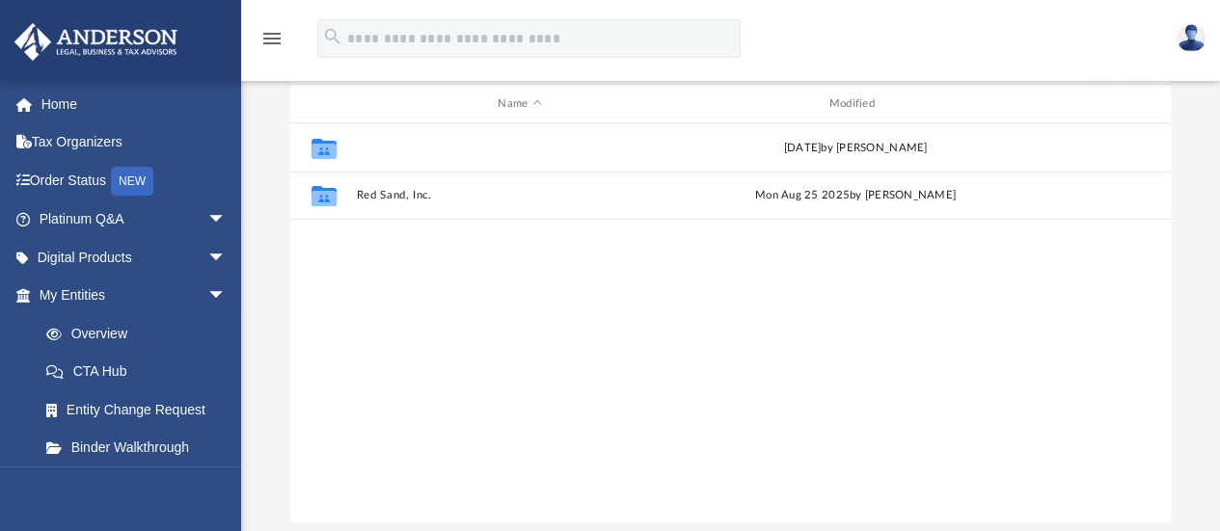
click at [426, 150] on button "Hope Harbor Properties LLC" at bounding box center [519, 148] width 327 height 13
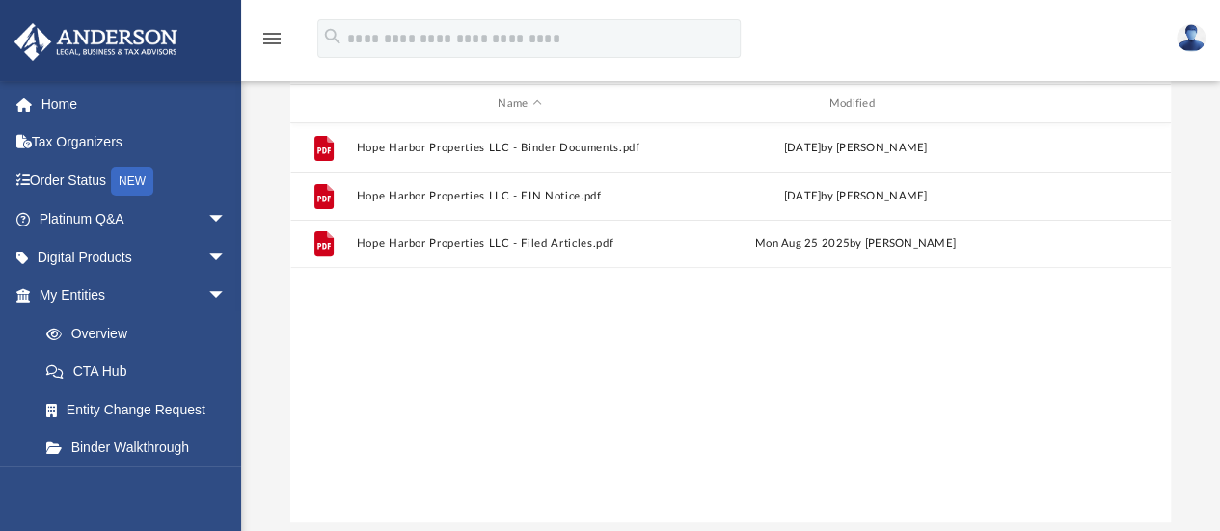
click at [1105, 150] on button "More options" at bounding box center [1096, 148] width 44 height 29
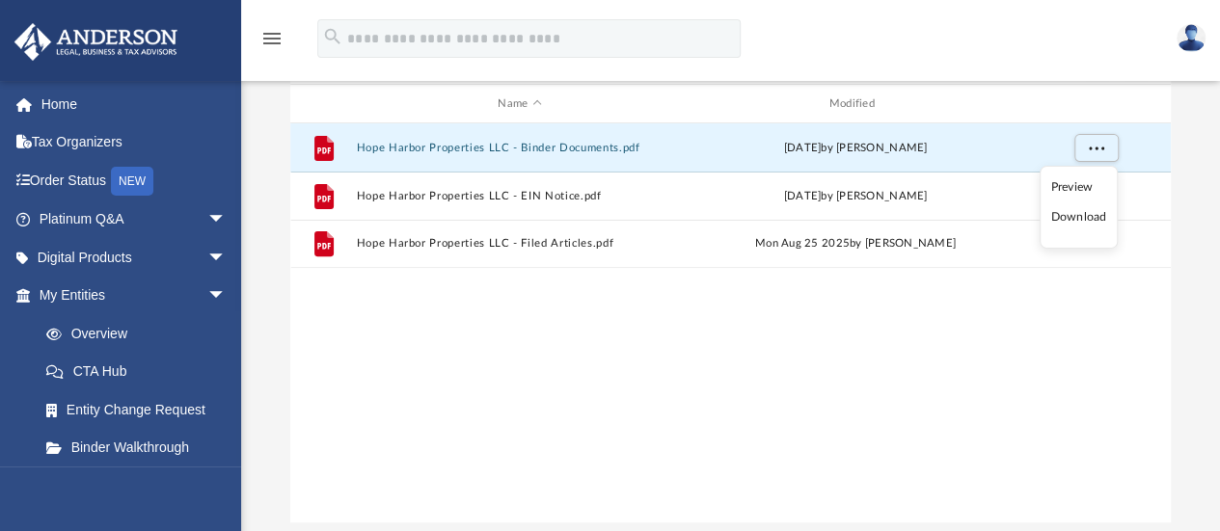
click at [1080, 230] on ul "Preview Download" at bounding box center [1079, 207] width 78 height 83
click at [1084, 215] on li "Download" at bounding box center [1078, 217] width 56 height 20
